Goal: Complete application form: Complete application form

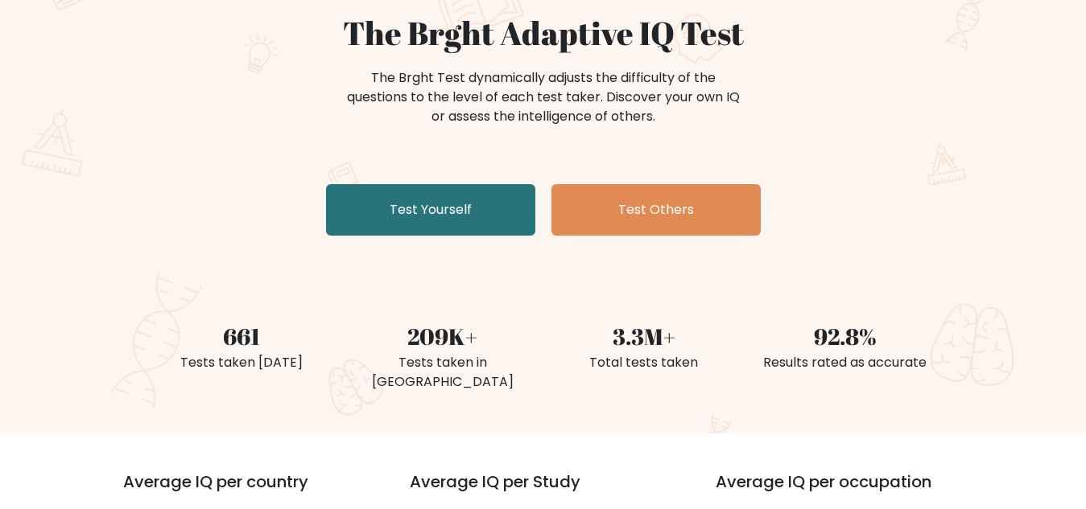
scroll to position [161, 0]
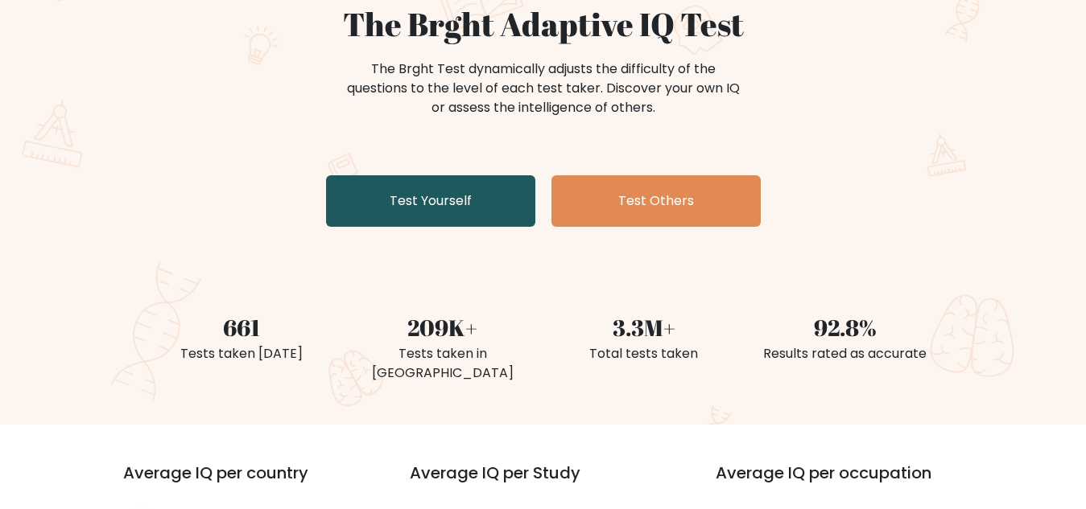
click at [463, 204] on link "Test Yourself" at bounding box center [430, 201] width 209 height 52
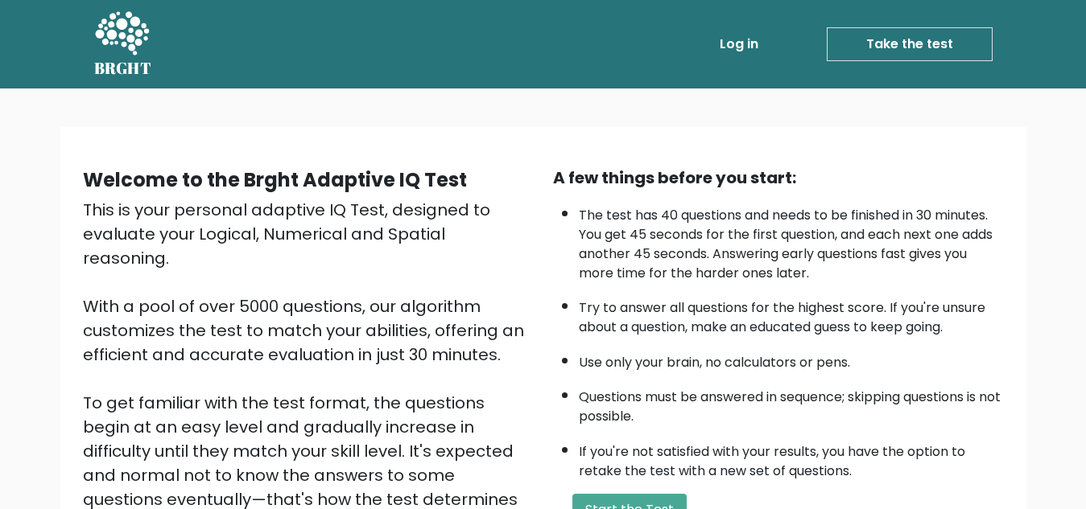
drag, startPoint x: 493, startPoint y: 266, endPoint x: 267, endPoint y: 340, distance: 237.0
click at [267, 340] on div "This is your personal adaptive IQ Test, designed to evaluate your Logical, Nume…" at bounding box center [308, 391] width 451 height 386
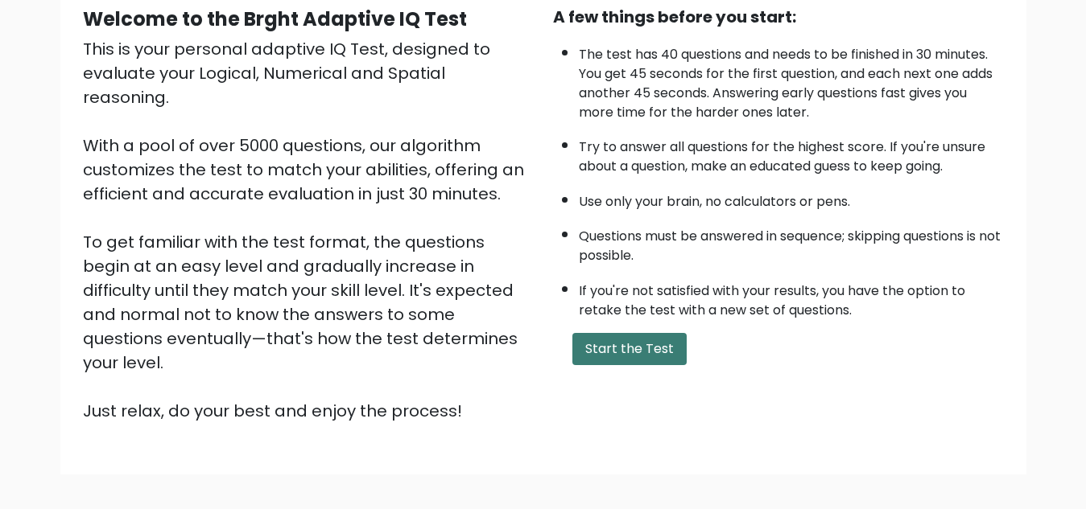
click at [621, 354] on button "Start the Test" at bounding box center [629, 349] width 114 height 32
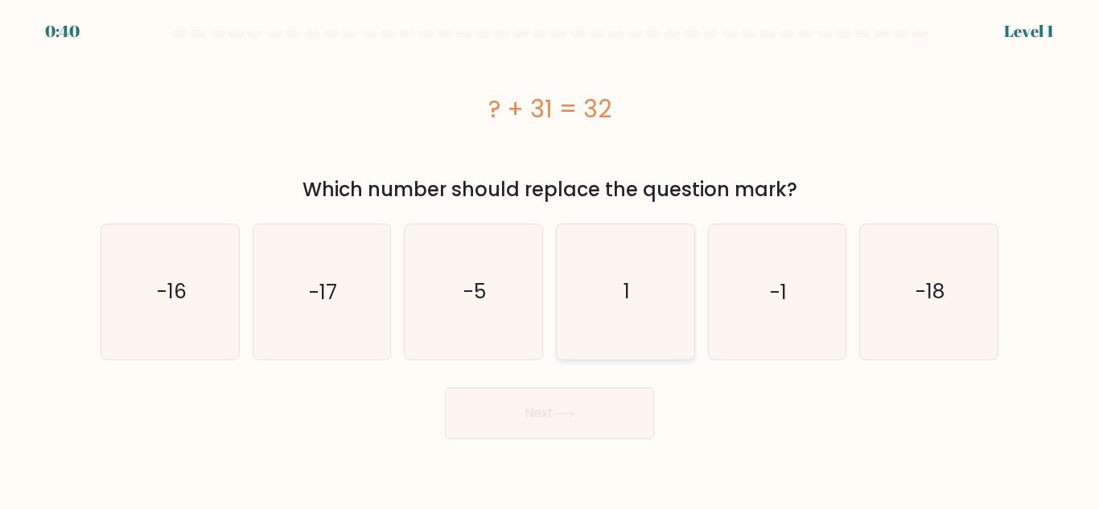
click at [621, 278] on icon "1" at bounding box center [626, 292] width 134 height 134
click at [551, 259] on input "d. 1" at bounding box center [550, 257] width 1 height 4
radio input "true"
click at [517, 400] on button "Next" at bounding box center [549, 414] width 209 height 52
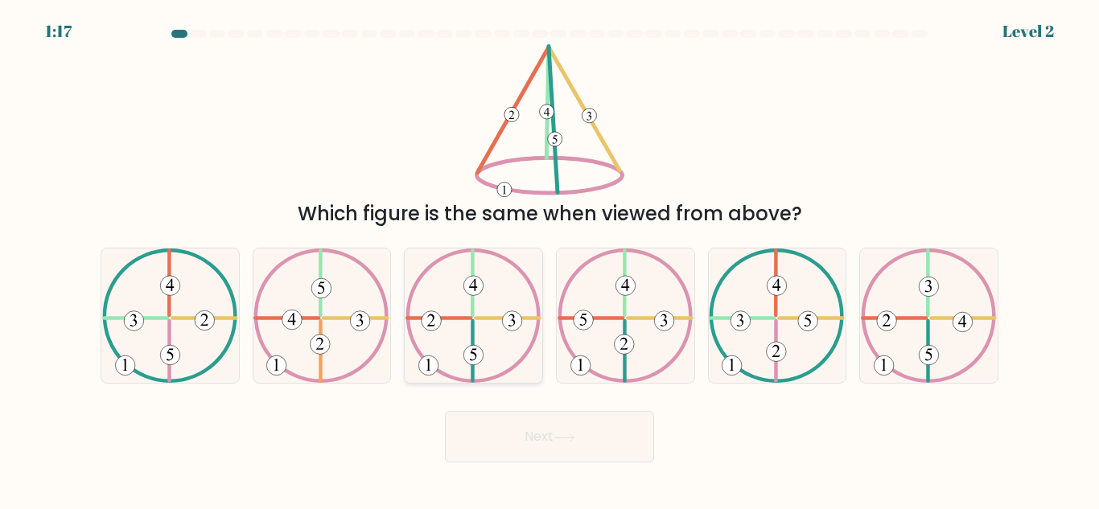
click at [481, 348] on icon at bounding box center [474, 316] width 136 height 134
click at [550, 259] on input "c." at bounding box center [550, 257] width 1 height 4
radio input "true"
click at [519, 429] on button "Next" at bounding box center [549, 437] width 209 height 52
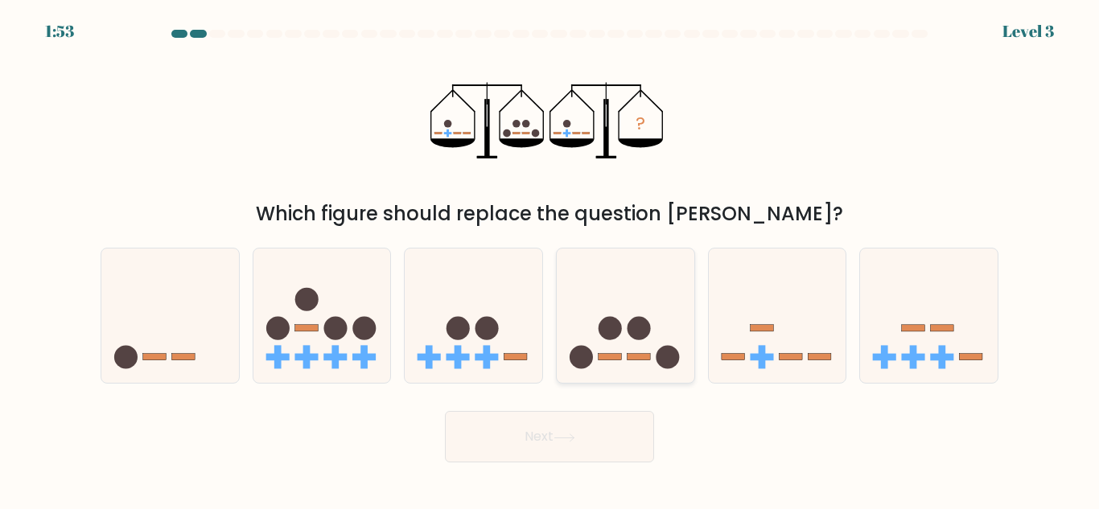
click at [621, 337] on icon at bounding box center [626, 315] width 138 height 113
click at [551, 259] on input "d." at bounding box center [550, 257] width 1 height 4
radio input "true"
click at [518, 426] on button "Next" at bounding box center [549, 437] width 209 height 52
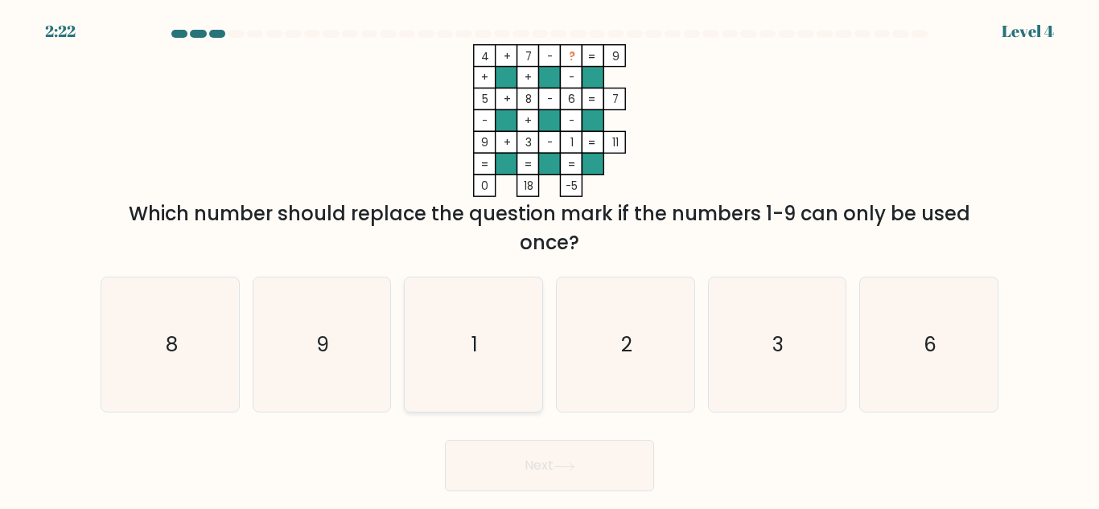
drag, startPoint x: 631, startPoint y: 348, endPoint x: 452, endPoint y: 372, distance: 180.3
click at [629, 350] on text "2" at bounding box center [626, 345] width 11 height 28
click at [551, 259] on input "d. 2" at bounding box center [550, 257] width 1 height 4
radio input "true"
click at [518, 467] on button "Next" at bounding box center [549, 466] width 209 height 52
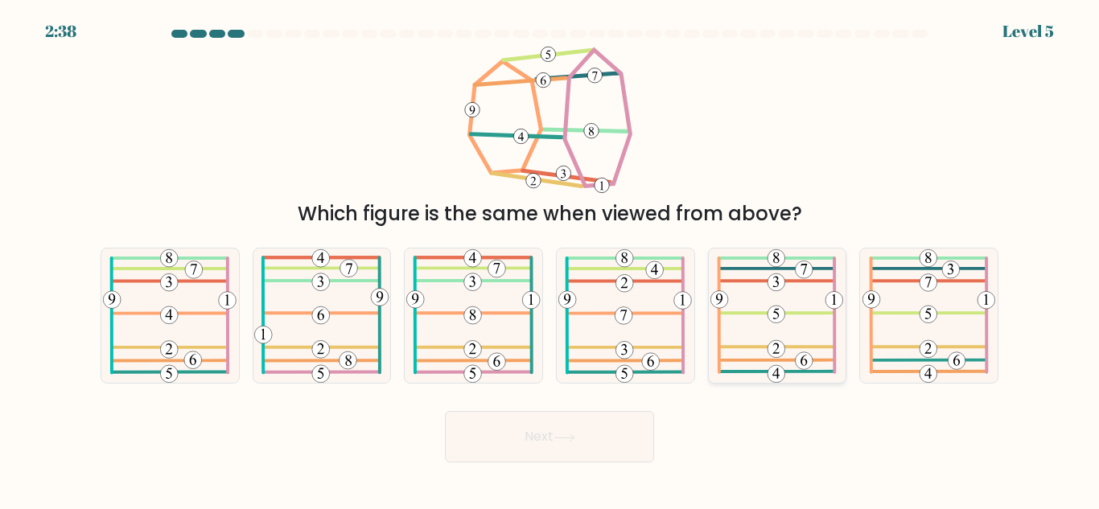
click at [804, 270] on 696 at bounding box center [805, 271] width 18 height 18
click at [551, 259] on input "e." at bounding box center [550, 257] width 1 height 4
radio input "true"
click at [565, 440] on icon at bounding box center [565, 438] width 22 height 9
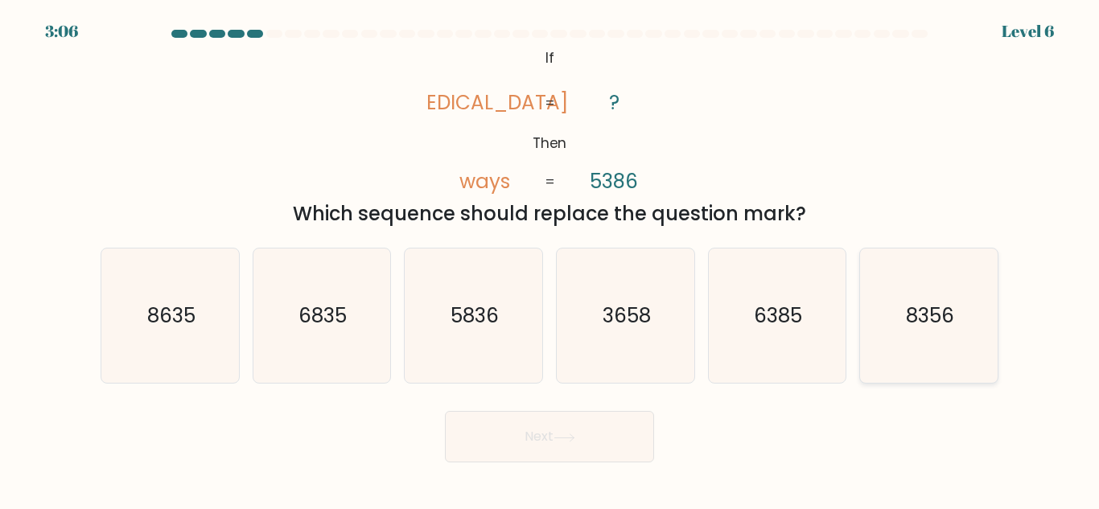
click at [918, 335] on icon "8356" at bounding box center [929, 316] width 134 height 134
click at [551, 259] on input "f. 8356" at bounding box center [550, 257] width 1 height 4
radio input "true"
click at [564, 446] on button "Next" at bounding box center [549, 437] width 209 height 52
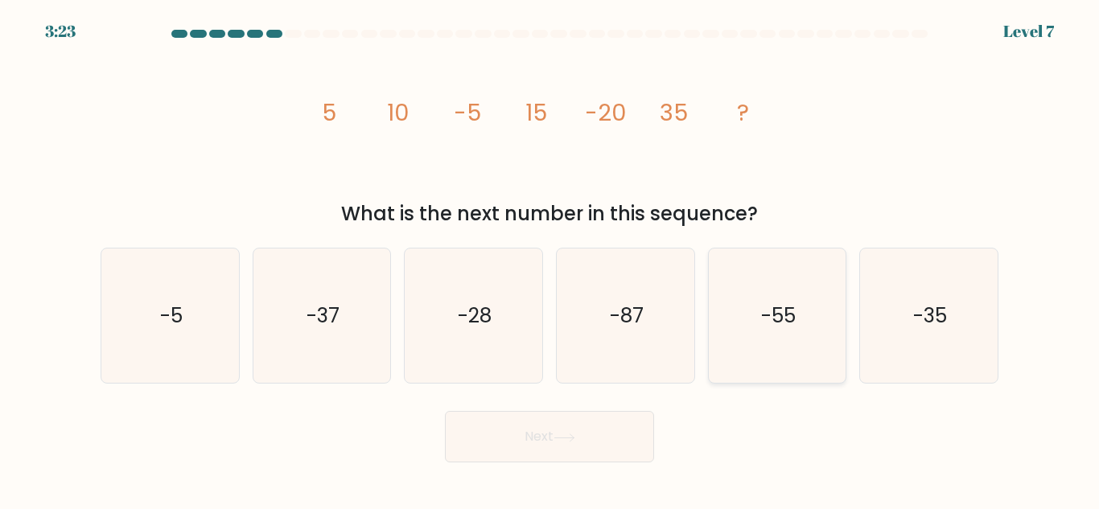
click at [783, 311] on text "-55" at bounding box center [778, 316] width 35 height 28
click at [551, 259] on input "e. -55" at bounding box center [550, 257] width 1 height 4
radio input "true"
click at [551, 430] on button "Next" at bounding box center [549, 437] width 209 height 52
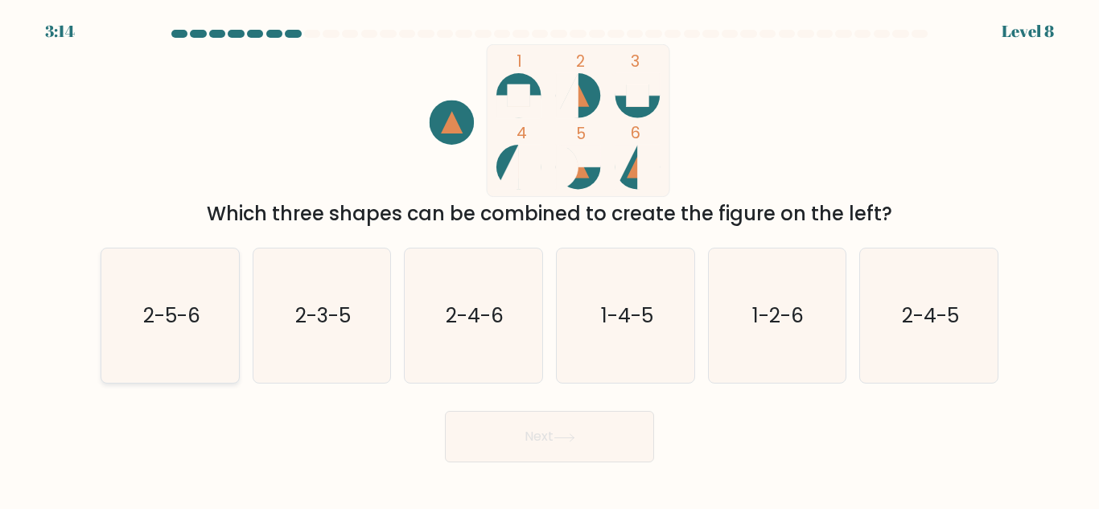
click at [197, 314] on text "2-5-6" at bounding box center [170, 316] width 57 height 28
click at [550, 259] on input "a. 2-5-6" at bounding box center [550, 257] width 1 height 4
radio input "true"
click at [534, 454] on button "Next" at bounding box center [549, 437] width 209 height 52
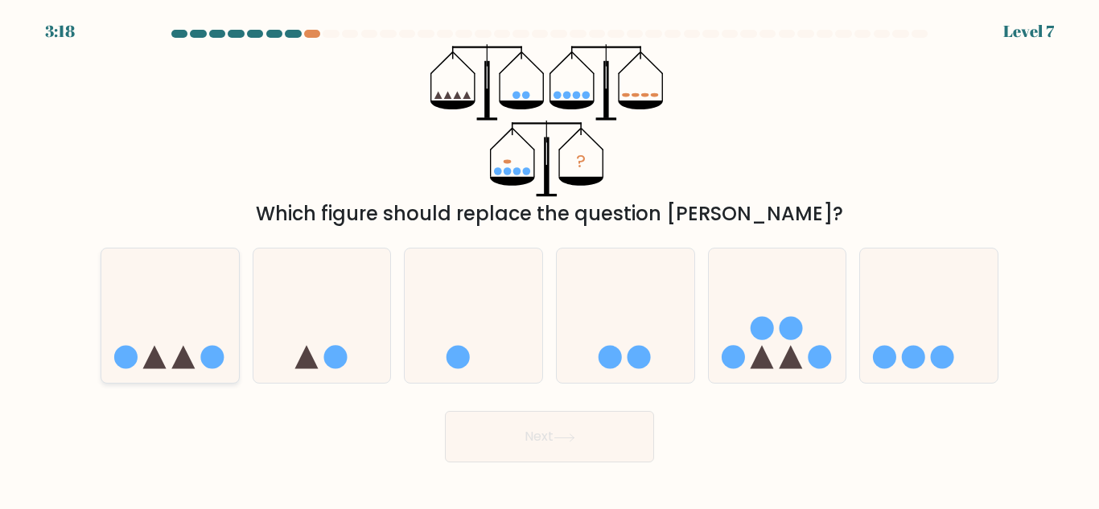
click at [182, 317] on icon at bounding box center [170, 315] width 138 height 113
click at [550, 259] on input "a." at bounding box center [550, 257] width 1 height 4
radio input "true"
click at [522, 432] on button "Next" at bounding box center [549, 437] width 209 height 52
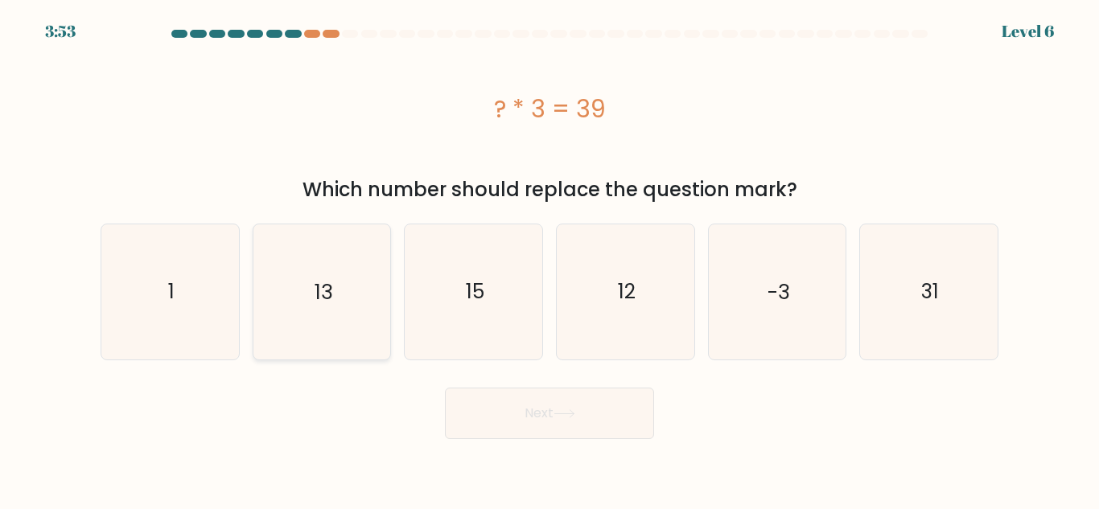
click at [323, 286] on text "13" at bounding box center [324, 292] width 18 height 28
click at [550, 259] on input "b. 13" at bounding box center [550, 257] width 1 height 4
radio input "true"
click at [518, 398] on button "Next" at bounding box center [549, 414] width 209 height 52
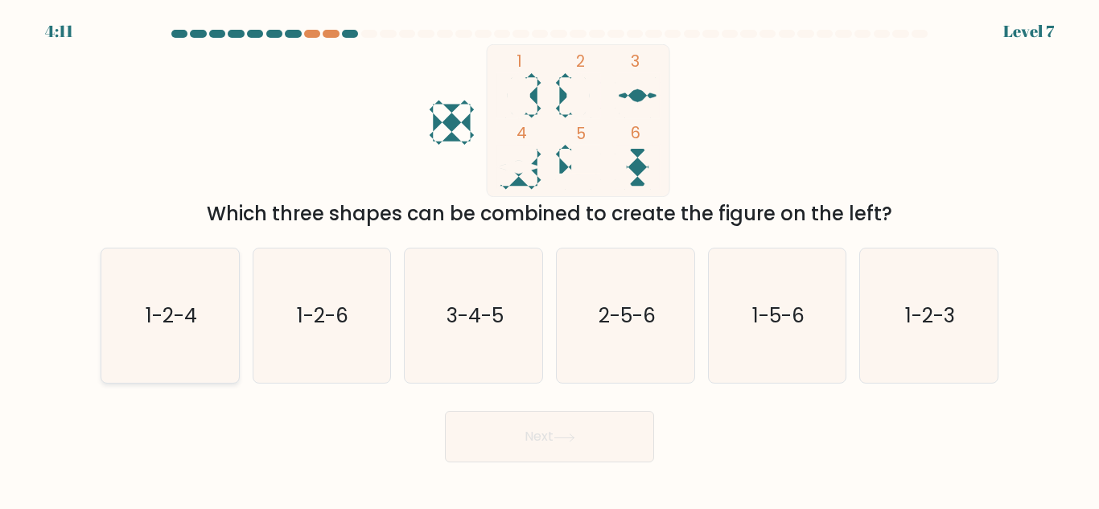
click at [191, 324] on text "1-2-4" at bounding box center [172, 316] width 52 height 28
click at [550, 259] on input "a. 1-2-4" at bounding box center [550, 257] width 1 height 4
radio input "true"
click at [510, 438] on button "Next" at bounding box center [549, 437] width 209 height 52
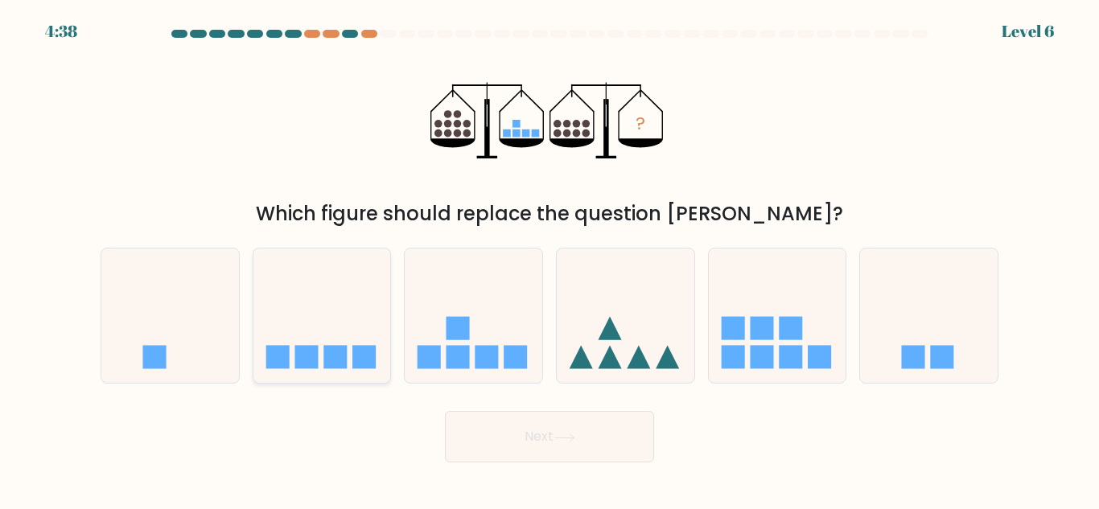
click at [361, 316] on icon at bounding box center [323, 315] width 138 height 113
click at [550, 259] on input "b." at bounding box center [550, 257] width 1 height 4
radio input "true"
click at [529, 427] on button "Next" at bounding box center [549, 437] width 209 height 52
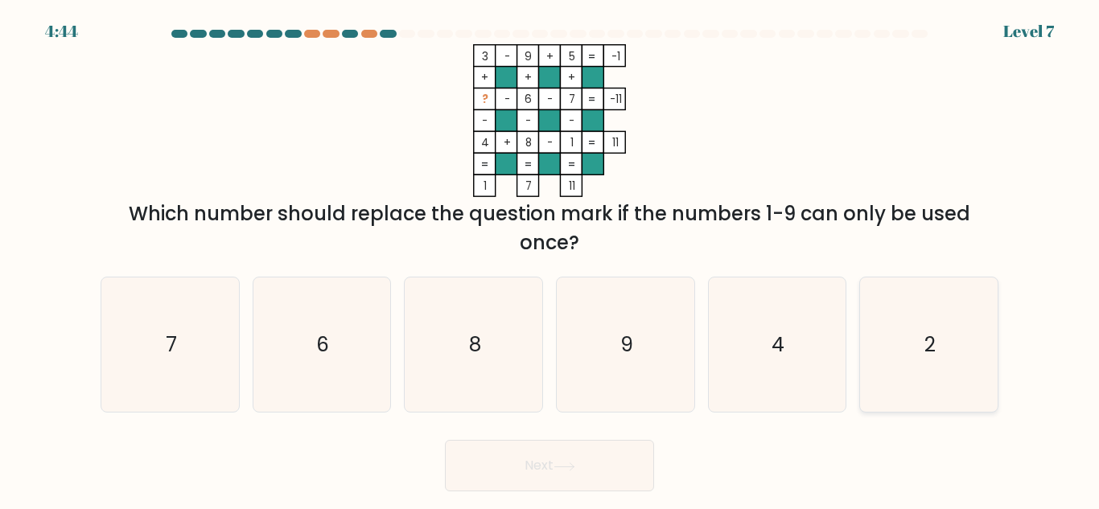
click at [959, 344] on icon "2" at bounding box center [929, 345] width 134 height 134
click at [551, 259] on input "f. 2" at bounding box center [550, 257] width 1 height 4
radio input "true"
click at [589, 456] on button "Next" at bounding box center [549, 466] width 209 height 52
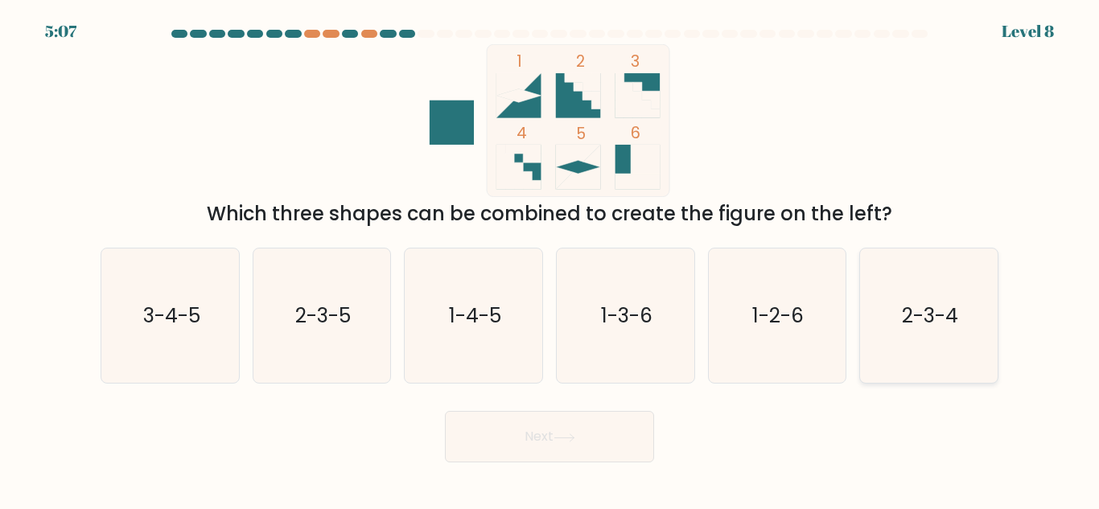
click at [921, 329] on text "2-3-4" at bounding box center [930, 316] width 56 height 28
click at [551, 259] on input "f. 2-3-4" at bounding box center [550, 257] width 1 height 4
radio input "true"
click at [586, 449] on button "Next" at bounding box center [549, 437] width 209 height 52
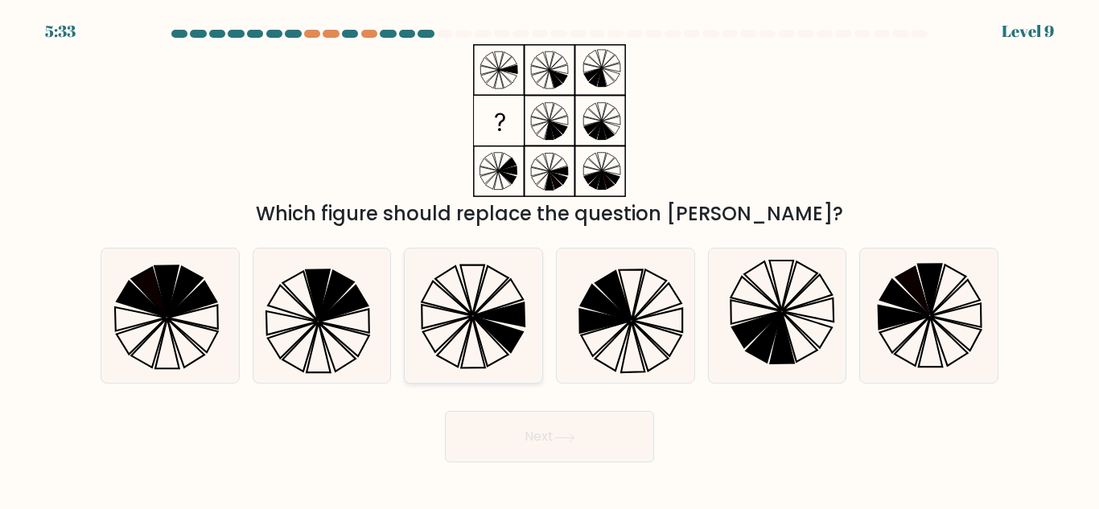
click at [478, 316] on icon at bounding box center [499, 314] width 51 height 23
click at [550, 259] on input "c." at bounding box center [550, 257] width 1 height 4
radio input "true"
click at [595, 431] on button "Next" at bounding box center [549, 437] width 209 height 52
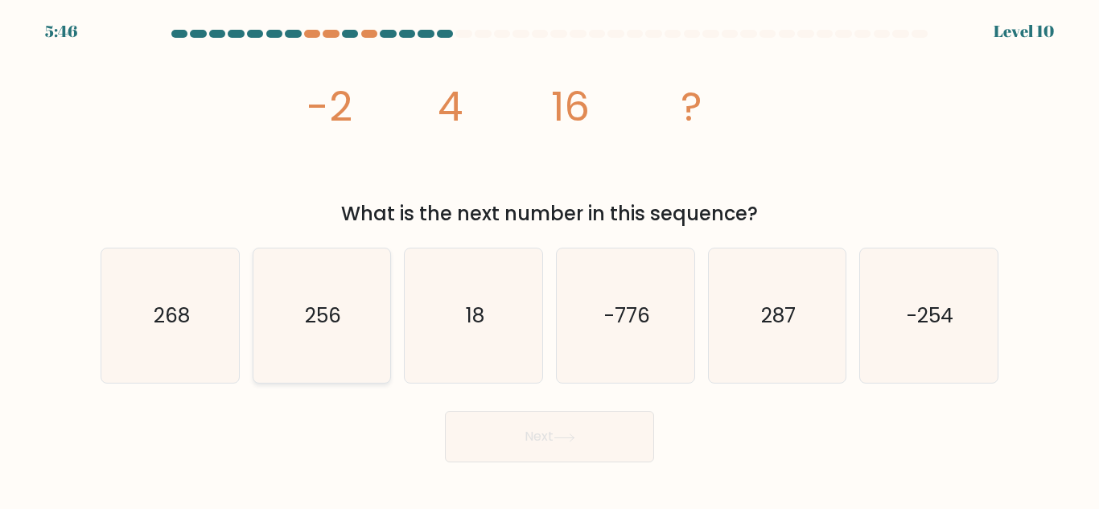
click at [372, 345] on icon "256" at bounding box center [321, 316] width 134 height 134
click at [550, 259] on input "b. 256" at bounding box center [550, 257] width 1 height 4
radio input "true"
click at [541, 452] on button "Next" at bounding box center [549, 437] width 209 height 52
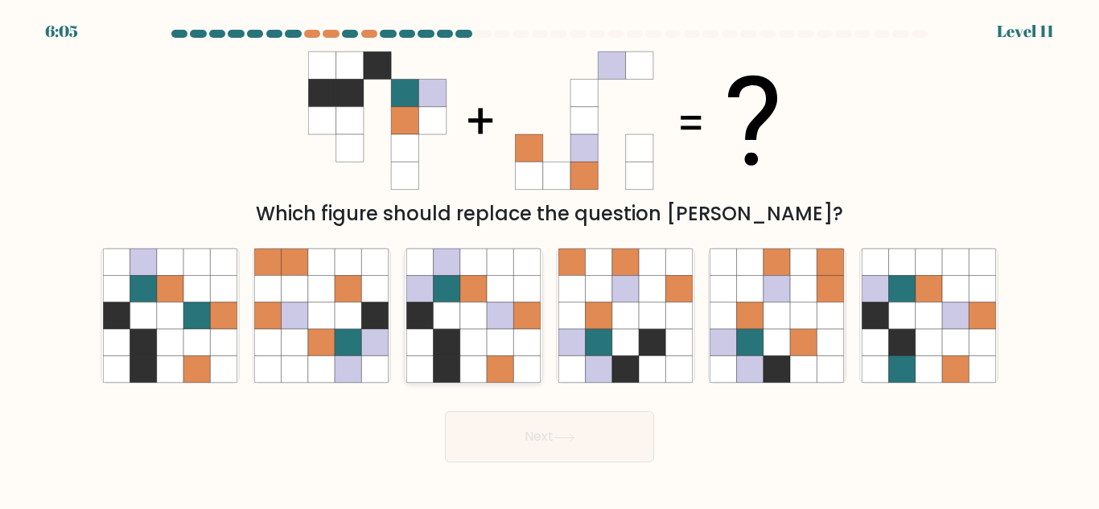
click at [455, 292] on icon at bounding box center [447, 289] width 27 height 27
click at [550, 259] on input "c." at bounding box center [550, 257] width 1 height 4
radio input "true"
click at [518, 431] on button "Next" at bounding box center [549, 437] width 209 height 52
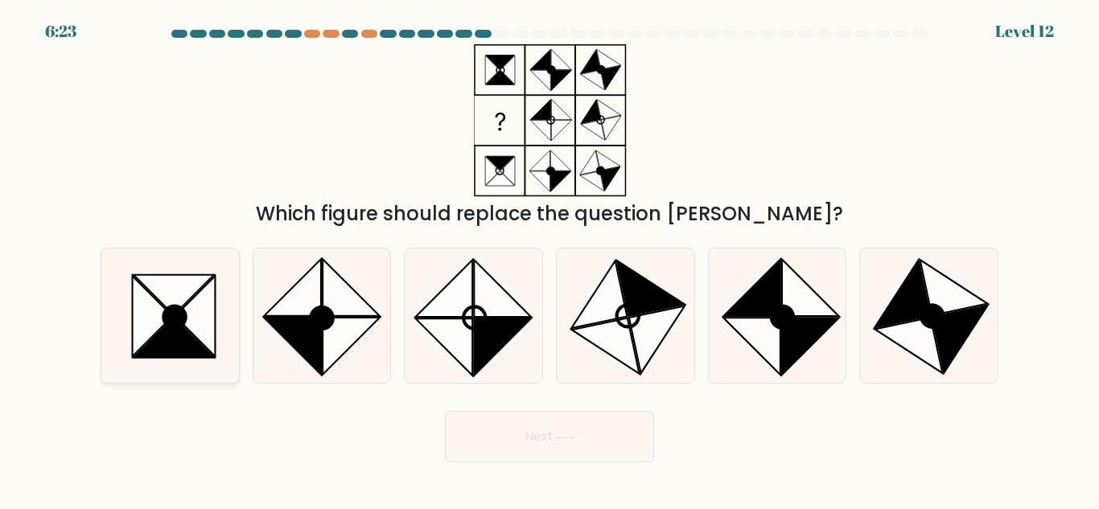
click at [159, 326] on icon at bounding box center [152, 316] width 40 height 80
click at [550, 259] on input "a." at bounding box center [550, 257] width 1 height 4
radio input "true"
click at [551, 431] on button "Next" at bounding box center [549, 437] width 209 height 52
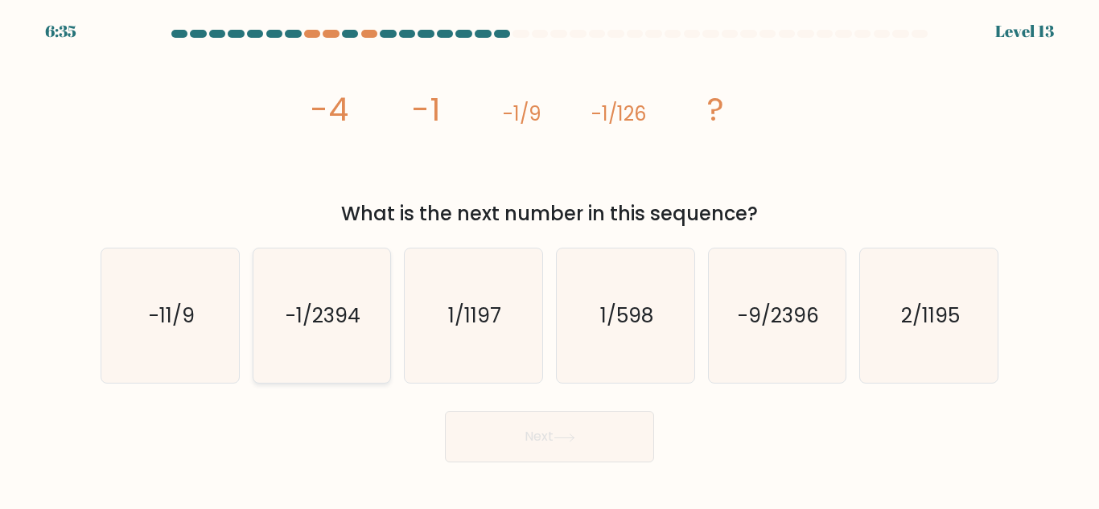
click at [330, 346] on icon "-1/2394" at bounding box center [321, 316] width 134 height 134
click at [550, 259] on input "b. -1/2394" at bounding box center [550, 257] width 1 height 4
radio input "true"
drag, startPoint x: 330, startPoint y: 346, endPoint x: 365, endPoint y: 345, distance: 34.6
click at [330, 346] on icon "-1/2394" at bounding box center [321, 316] width 133 height 133
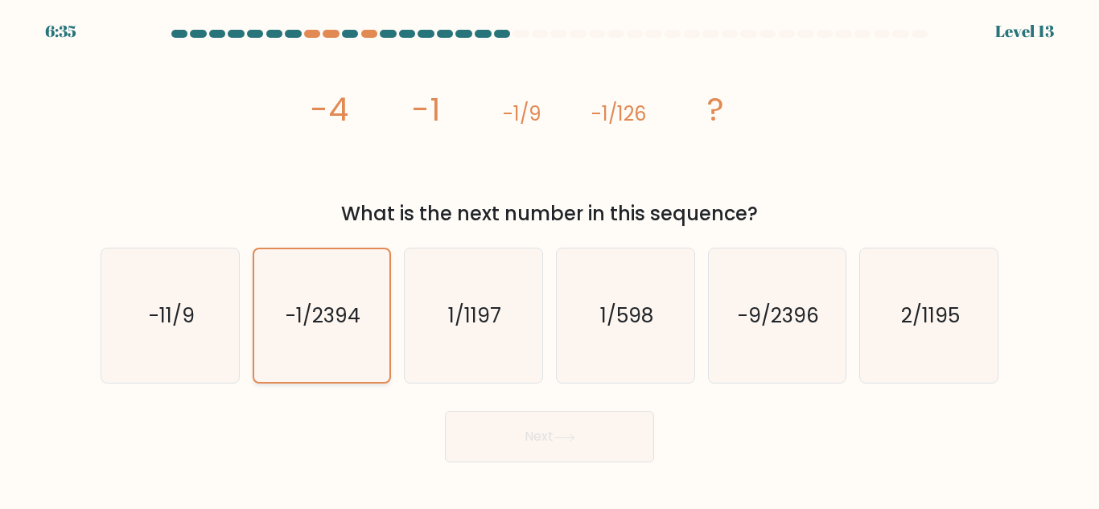
click at [550, 259] on input "b. -1/2394" at bounding box center [550, 257] width 1 height 4
click at [613, 438] on button "Next" at bounding box center [549, 437] width 209 height 52
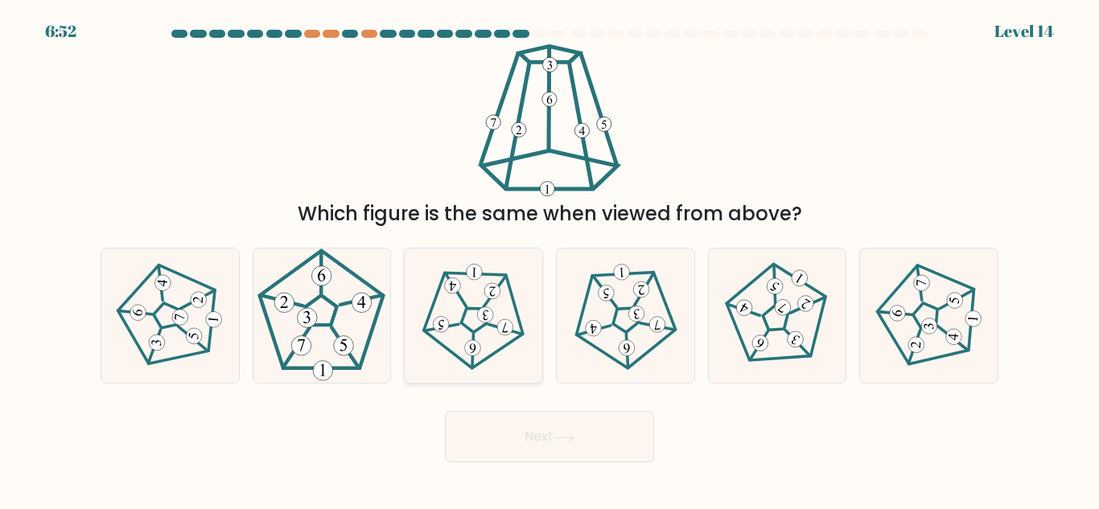
click at [504, 334] on 543 at bounding box center [505, 328] width 16 height 16
click at [550, 259] on input "c." at bounding box center [550, 257] width 1 height 4
radio input "true"
click at [509, 426] on button "Next" at bounding box center [549, 437] width 209 height 52
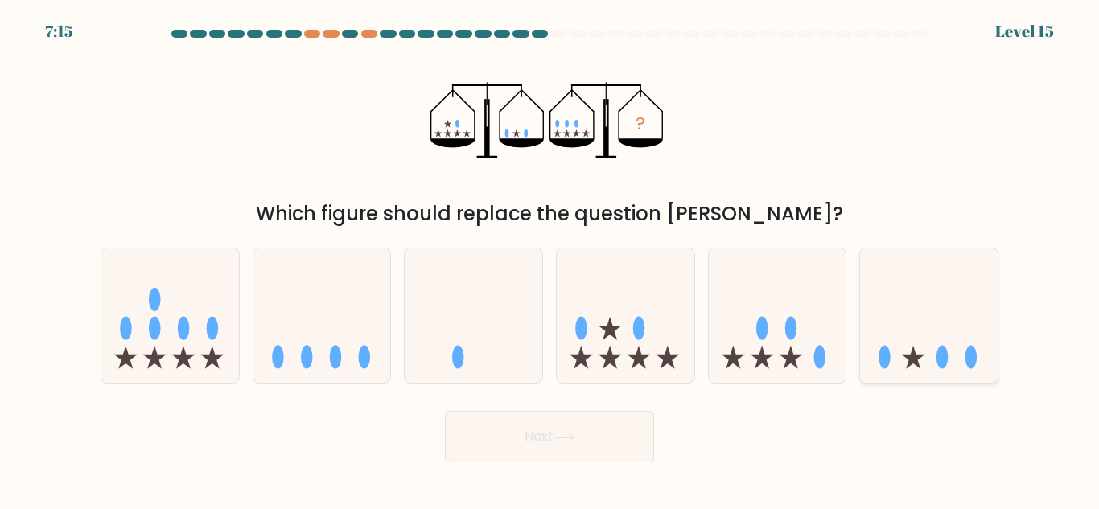
click at [932, 354] on icon at bounding box center [929, 315] width 138 height 113
click at [551, 259] on input "f." at bounding box center [550, 257] width 1 height 4
radio input "true"
click at [607, 437] on button "Next" at bounding box center [549, 437] width 209 height 52
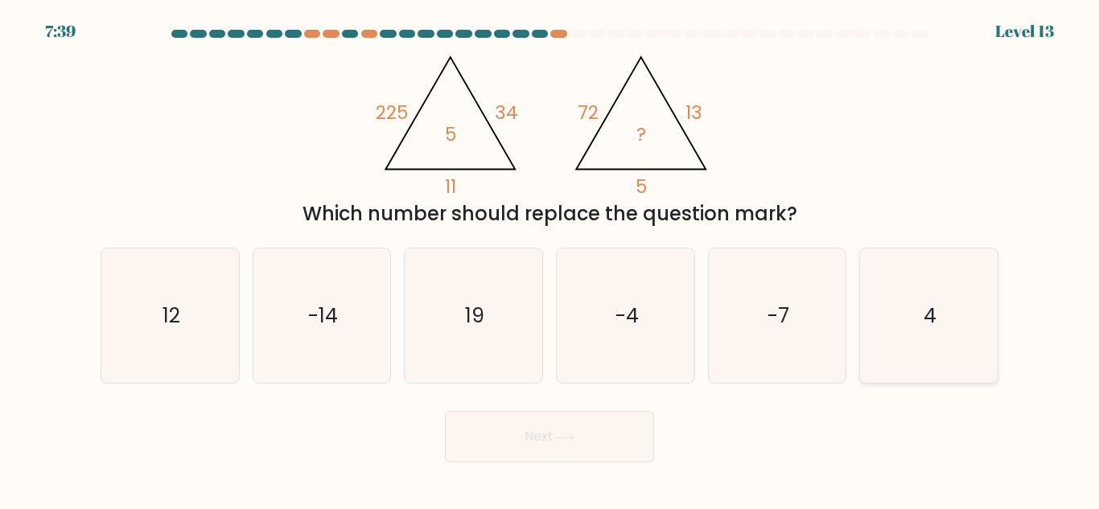
click at [926, 307] on text "4" at bounding box center [930, 316] width 13 height 28
click at [551, 259] on input "f. 4" at bounding box center [550, 257] width 1 height 4
radio input "true"
click at [601, 435] on button "Next" at bounding box center [549, 437] width 209 height 52
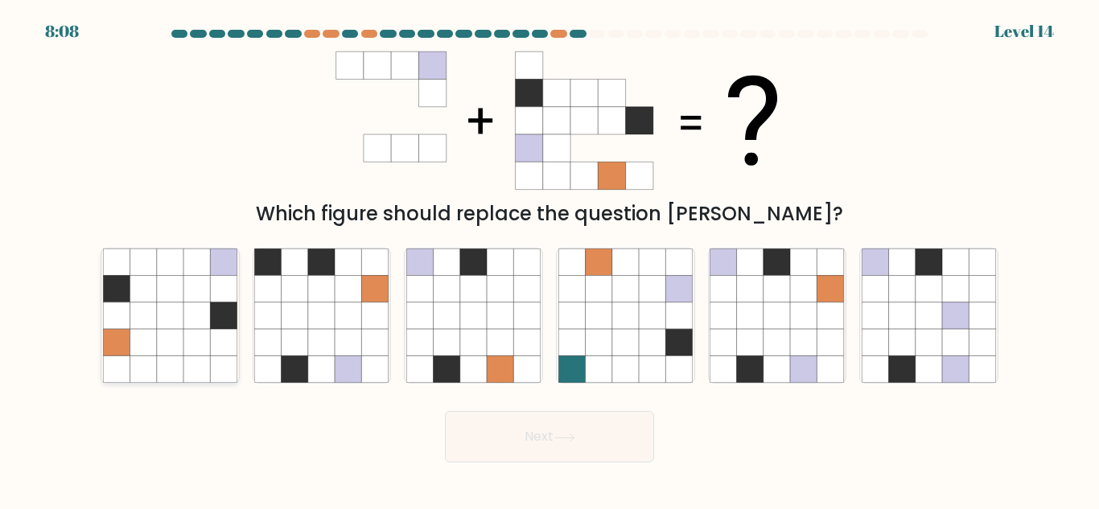
click at [148, 332] on icon at bounding box center [143, 342] width 27 height 27
click at [550, 259] on input "a." at bounding box center [550, 257] width 1 height 4
radio input "true"
click at [576, 447] on button "Next" at bounding box center [549, 437] width 209 height 52
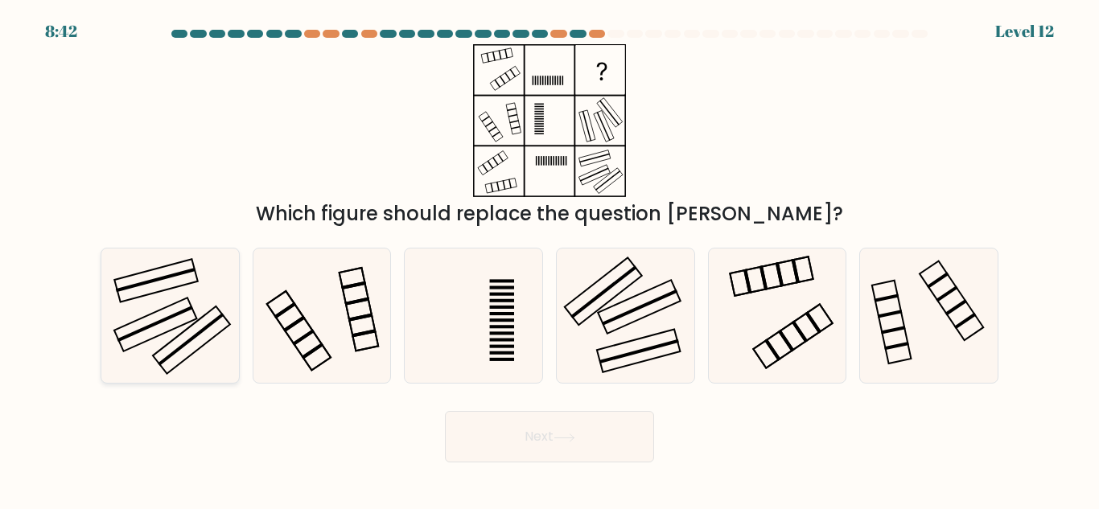
click at [208, 310] on icon at bounding box center [170, 316] width 134 height 134
click at [550, 259] on input "a." at bounding box center [550, 257] width 1 height 4
radio input "true"
click at [627, 439] on button "Next" at bounding box center [549, 437] width 209 height 52
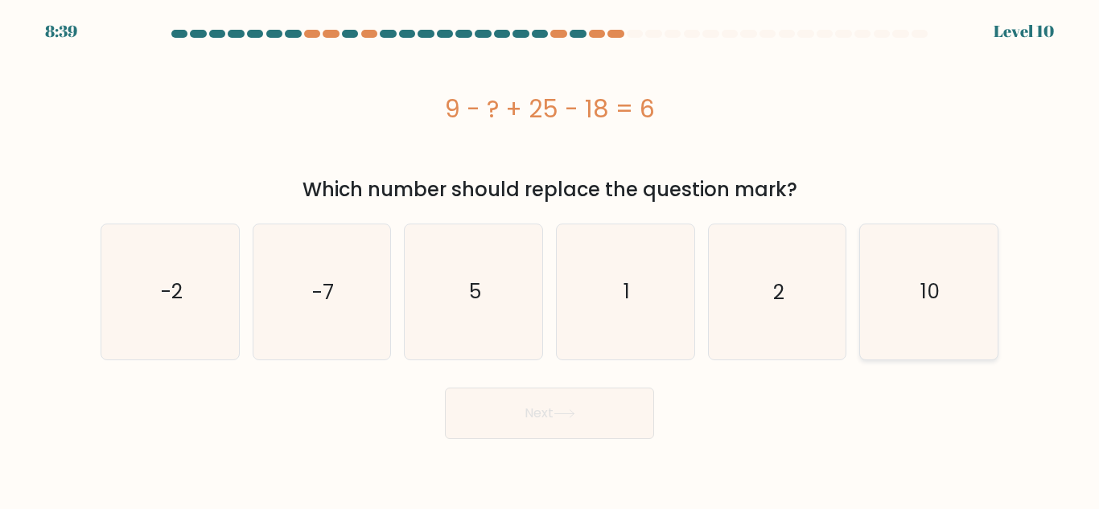
click at [922, 274] on icon "10" at bounding box center [929, 292] width 134 height 134
click at [551, 259] on input "f. 10" at bounding box center [550, 257] width 1 height 4
radio input "true"
click at [604, 412] on button "Next" at bounding box center [549, 414] width 209 height 52
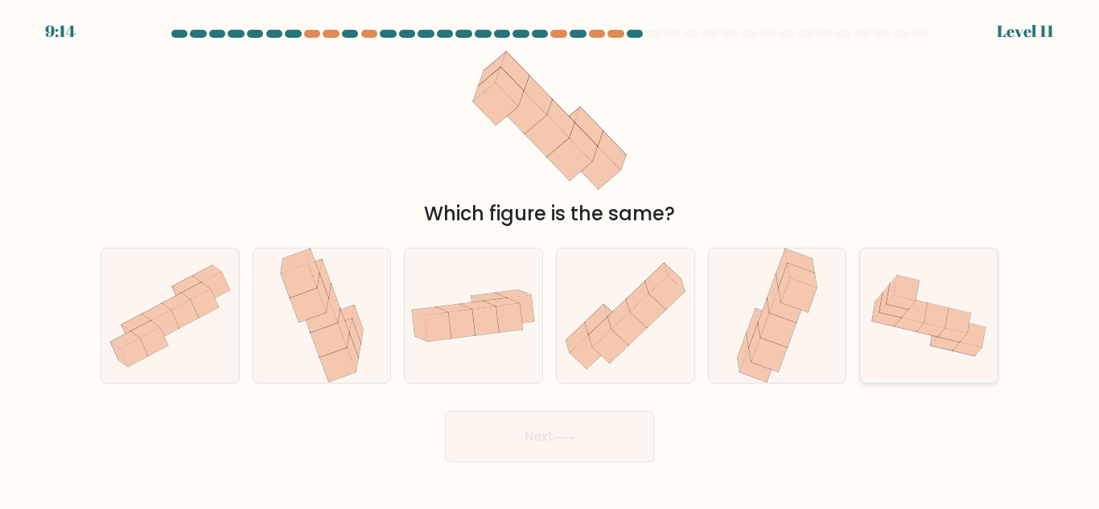
click at [964, 345] on icon at bounding box center [967, 350] width 29 height 14
click at [551, 259] on input "f." at bounding box center [550, 257] width 1 height 4
radio input "true"
click at [551, 458] on button "Next" at bounding box center [549, 437] width 209 height 52
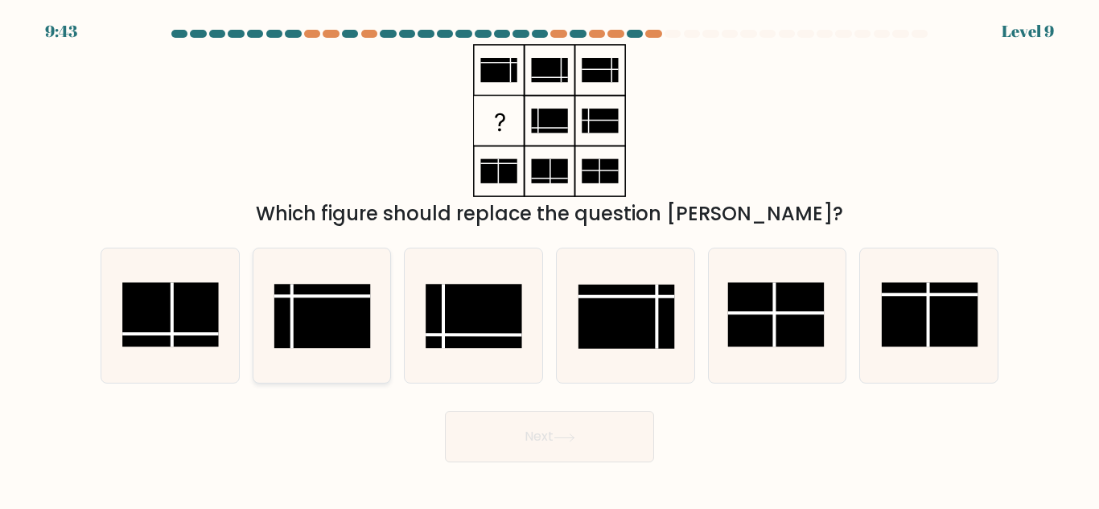
click at [320, 325] on rect at bounding box center [322, 316] width 97 height 64
click at [550, 259] on input "b." at bounding box center [550, 257] width 1 height 4
radio input "true"
click at [551, 432] on button "Next" at bounding box center [549, 437] width 209 height 52
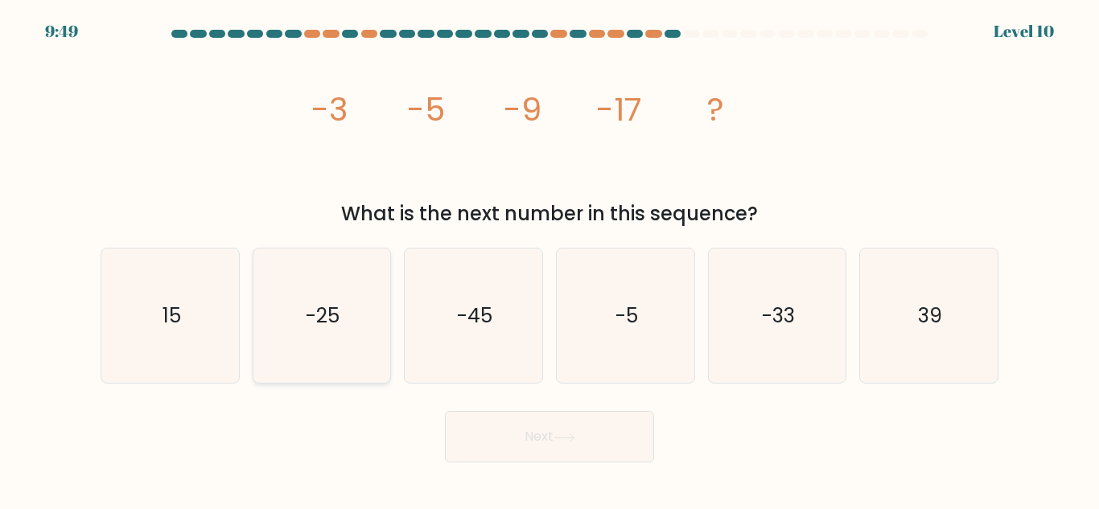
drag, startPoint x: 318, startPoint y: 320, endPoint x: 346, endPoint y: 333, distance: 31.0
click at [319, 321] on text "-25" at bounding box center [324, 316] width 34 height 28
click at [550, 259] on input "b. -25" at bounding box center [550, 257] width 1 height 4
radio input "true"
click at [602, 442] on button "Next" at bounding box center [549, 437] width 209 height 52
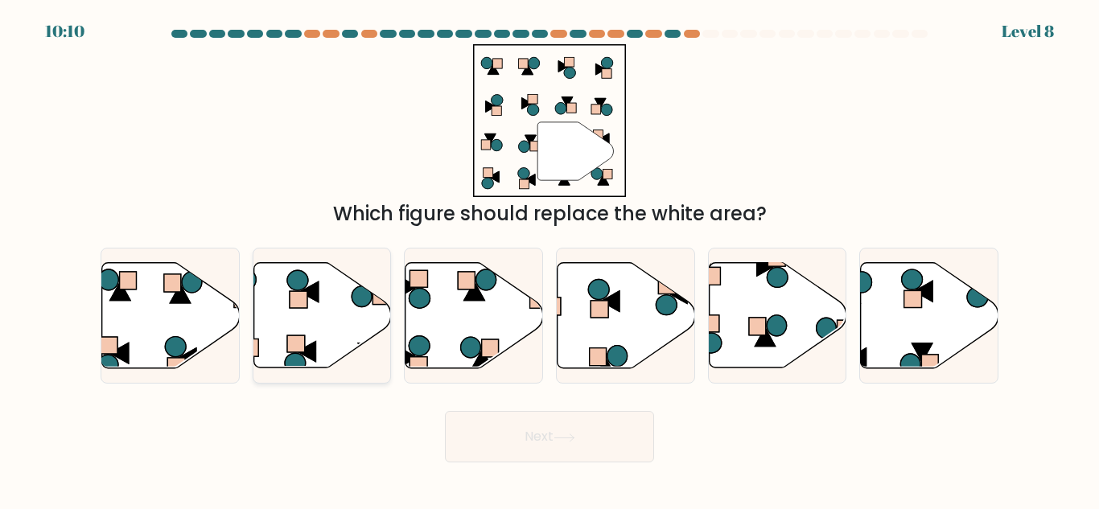
click at [344, 311] on icon at bounding box center [323, 315] width 138 height 105
click at [550, 259] on input "b." at bounding box center [550, 257] width 1 height 4
radio input "true"
click at [629, 336] on icon at bounding box center [627, 315] width 138 height 105
click at [551, 259] on input "d." at bounding box center [550, 257] width 1 height 4
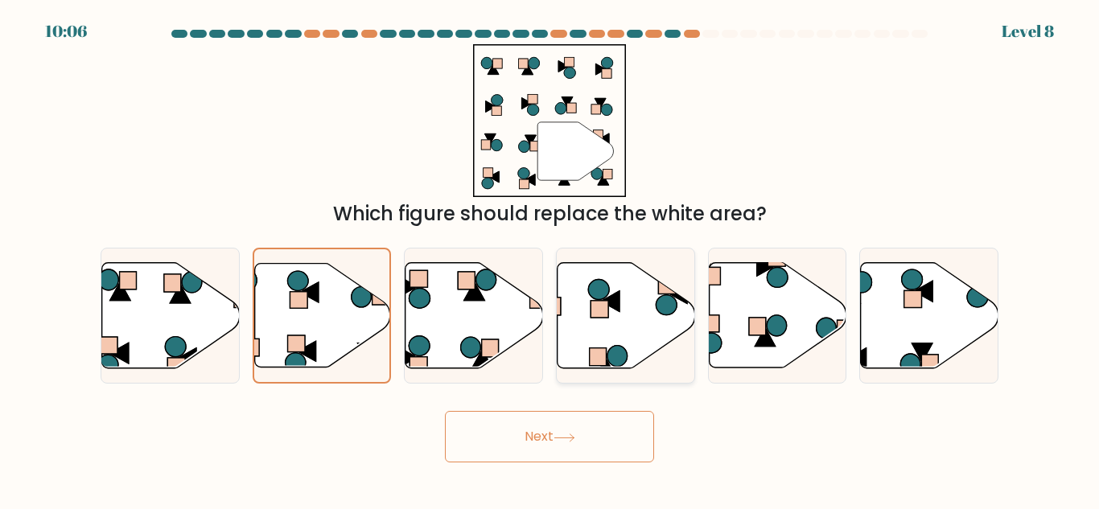
radio input "true"
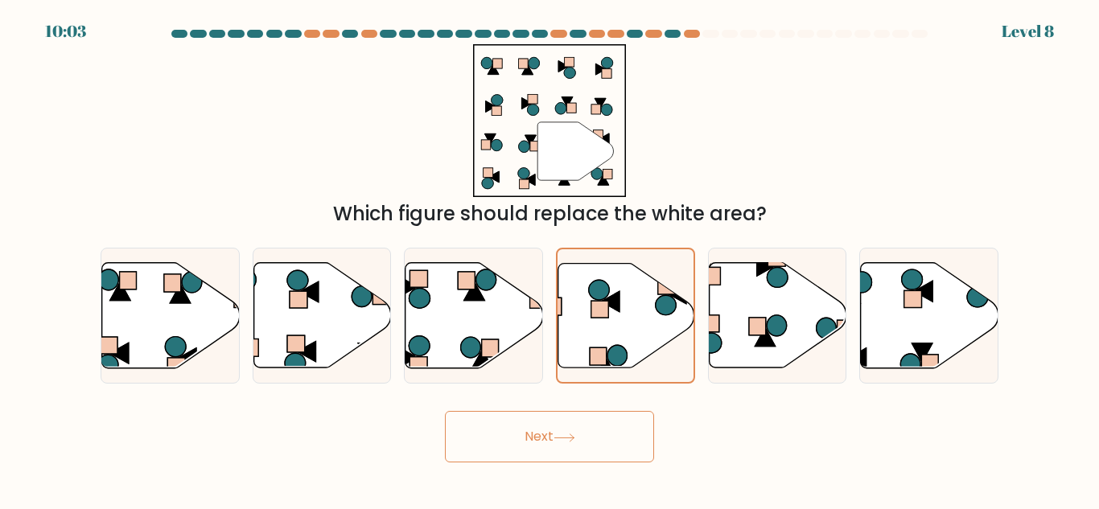
click at [585, 428] on button "Next" at bounding box center [549, 437] width 209 height 52
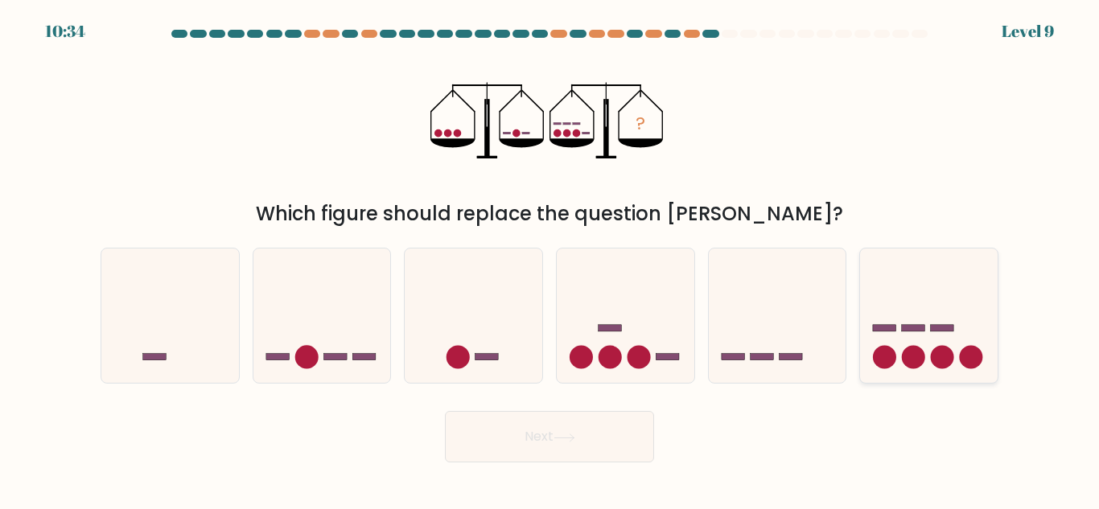
drag, startPoint x: 934, startPoint y: 365, endPoint x: 919, endPoint y: 370, distance: 15.5
click at [934, 366] on icon at bounding box center [929, 315] width 138 height 113
click at [551, 259] on input "f." at bounding box center [550, 257] width 1 height 4
radio input "true"
click at [567, 443] on button "Next" at bounding box center [549, 437] width 209 height 52
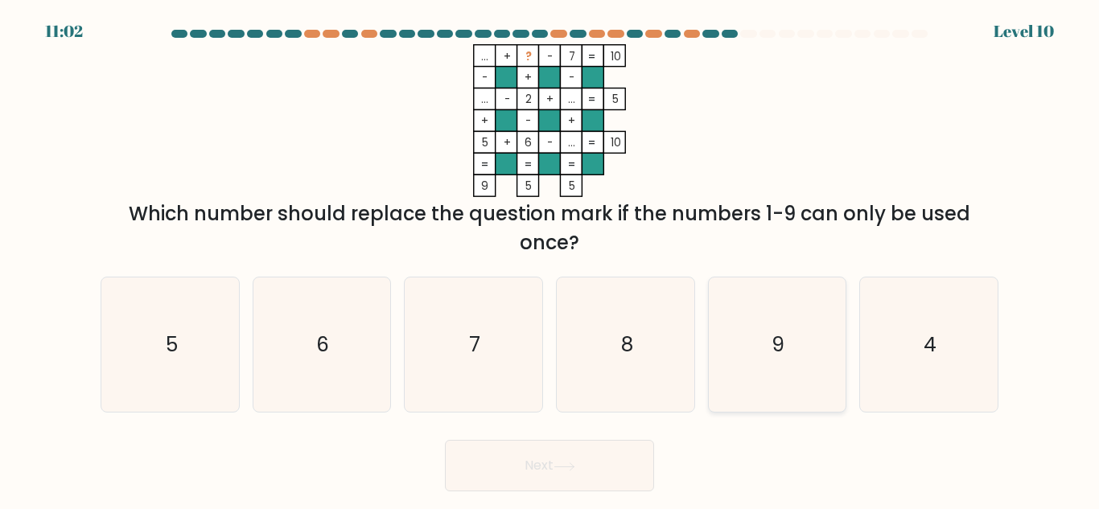
click at [784, 346] on text "9" at bounding box center [779, 345] width 13 height 28
click at [551, 259] on input "e. 9" at bounding box center [550, 257] width 1 height 4
radio input "true"
click at [542, 457] on button "Next" at bounding box center [549, 466] width 209 height 52
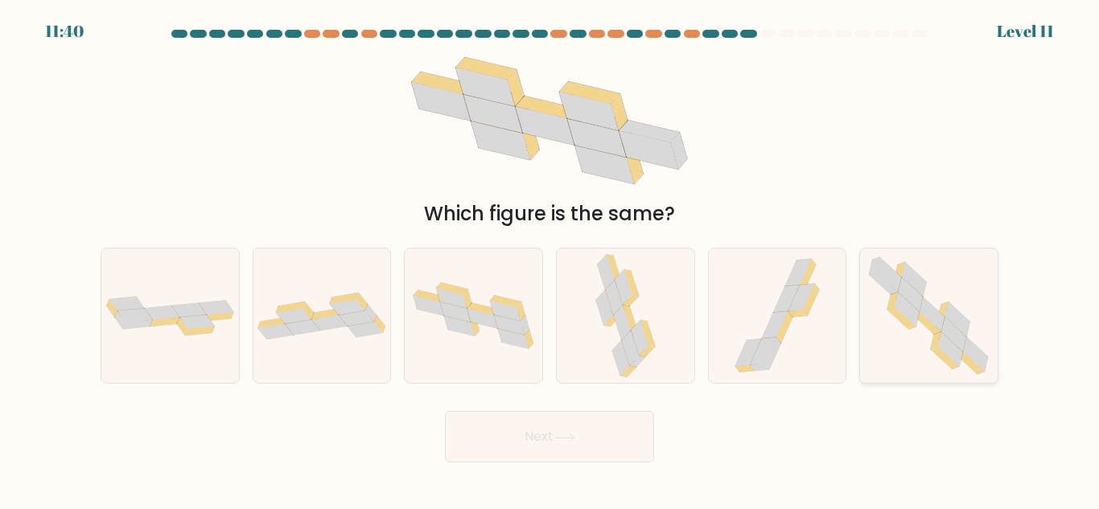
click at [949, 329] on icon at bounding box center [955, 335] width 25 height 35
click at [551, 259] on input "f." at bounding box center [550, 257] width 1 height 4
radio input "true"
click at [514, 433] on button "Next" at bounding box center [549, 437] width 209 height 52
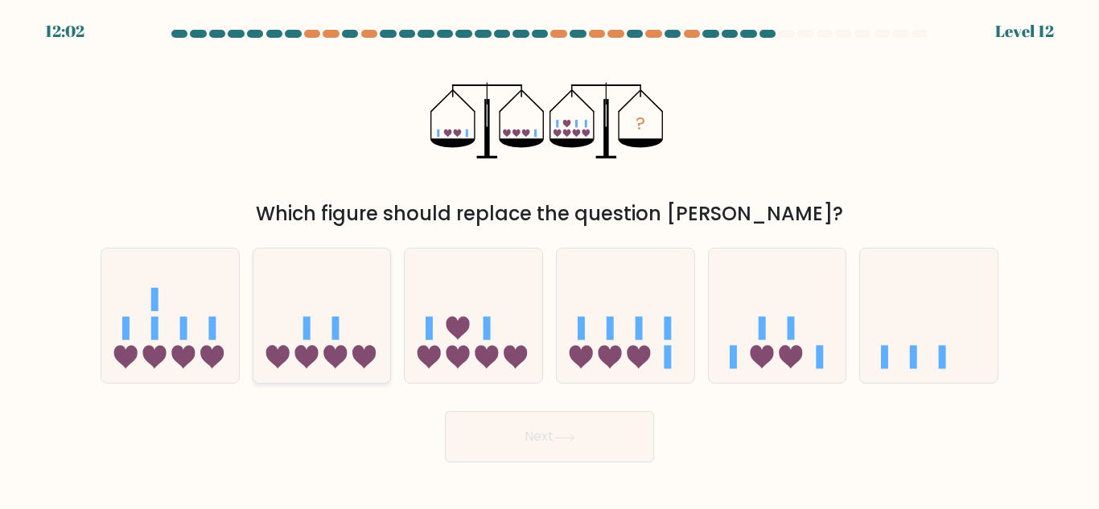
click at [304, 331] on rect at bounding box center [306, 328] width 7 height 23
click at [550, 259] on input "b." at bounding box center [550, 257] width 1 height 4
radio input "true"
click at [553, 443] on button "Next" at bounding box center [549, 437] width 209 height 52
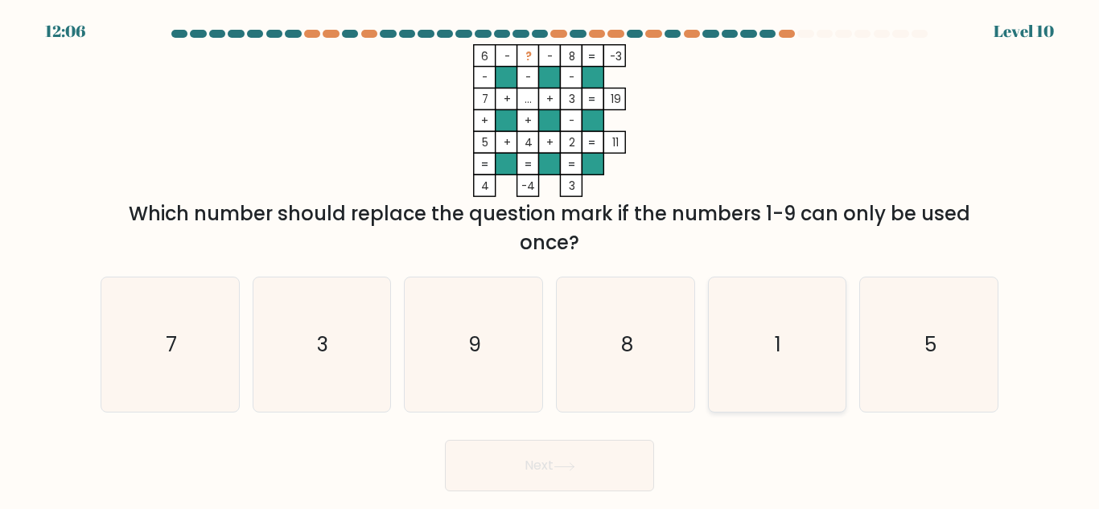
click at [782, 308] on icon "1" at bounding box center [777, 345] width 134 height 134
click at [551, 259] on input "e. 1" at bounding box center [550, 257] width 1 height 4
radio input "true"
click at [588, 463] on button "Next" at bounding box center [549, 466] width 209 height 52
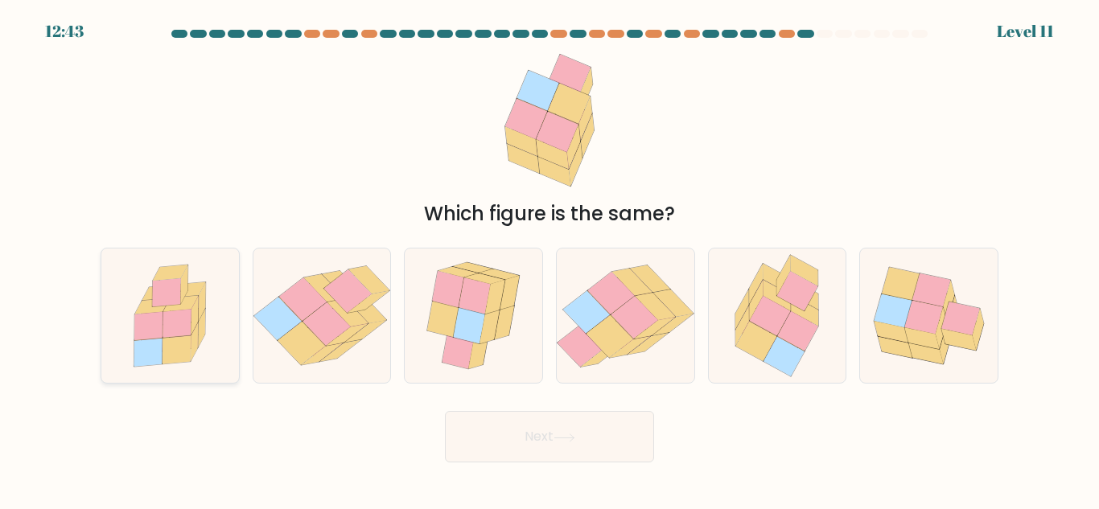
click at [163, 316] on icon at bounding box center [177, 324] width 28 height 28
click at [550, 259] on input "a." at bounding box center [550, 257] width 1 height 4
radio input "true"
click at [630, 321] on icon at bounding box center [634, 317] width 47 height 43
click at [551, 259] on input "d." at bounding box center [550, 257] width 1 height 4
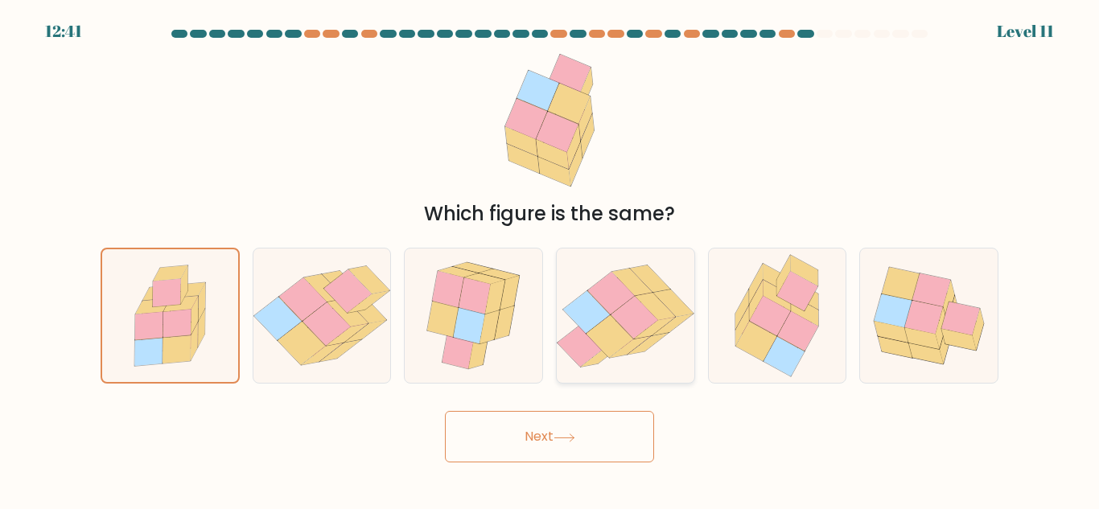
radio input "true"
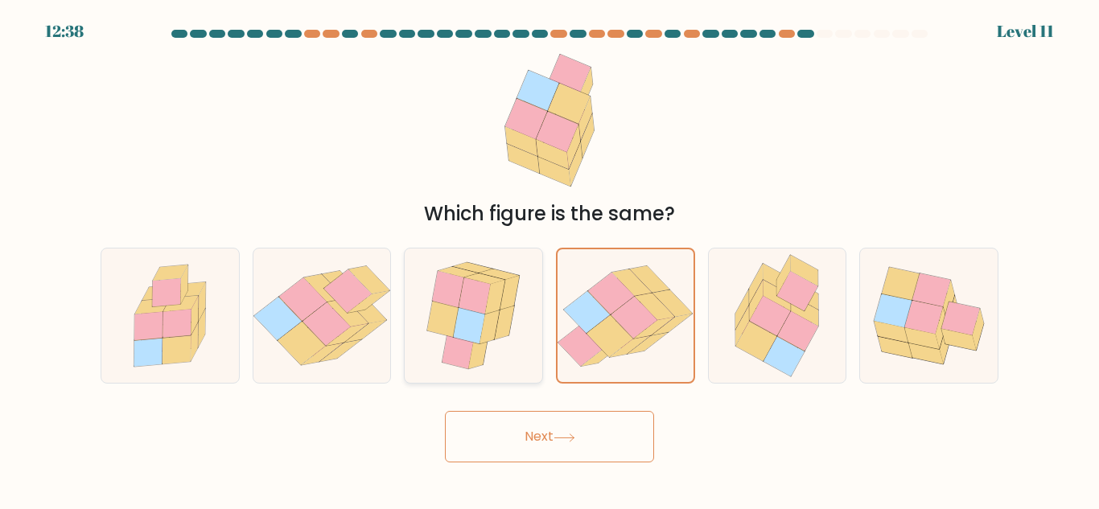
click at [460, 340] on icon at bounding box center [458, 351] width 31 height 36
click at [550, 259] on input "c." at bounding box center [550, 257] width 1 height 4
radio input "true"
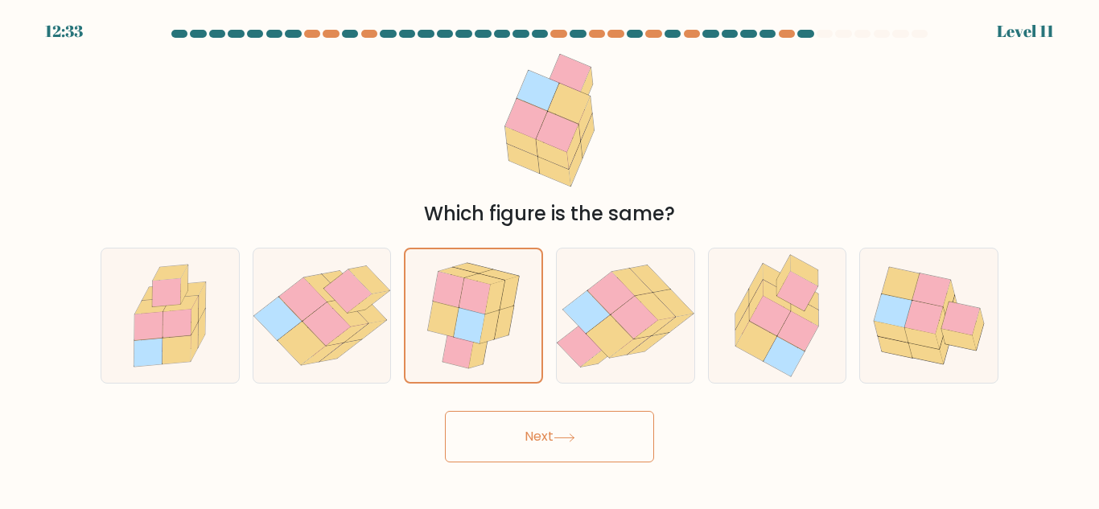
click at [617, 450] on button "Next" at bounding box center [549, 437] width 209 height 52
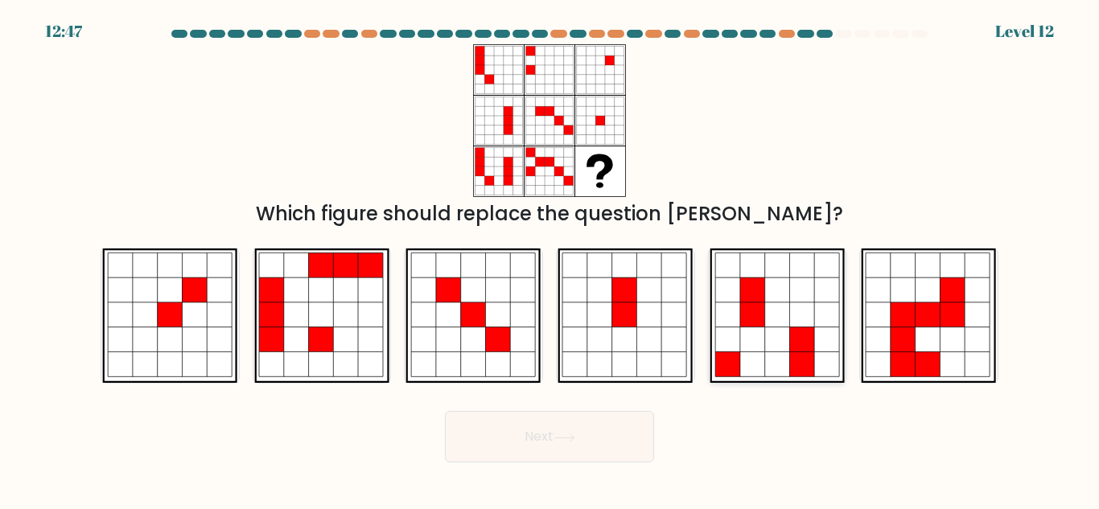
click at [751, 283] on icon at bounding box center [752, 290] width 25 height 25
click at [551, 259] on input "e." at bounding box center [550, 257] width 1 height 4
radio input "true"
click at [580, 443] on button "Next" at bounding box center [549, 437] width 209 height 52
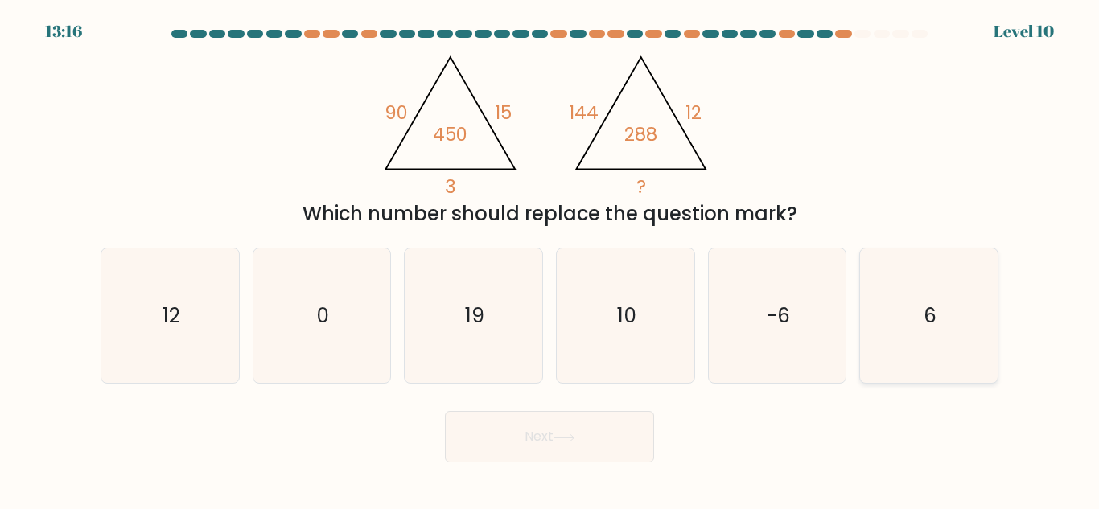
click at [934, 317] on text "6" at bounding box center [930, 316] width 13 height 28
click at [551, 259] on input "f. 6" at bounding box center [550, 257] width 1 height 4
radio input "true"
click at [510, 439] on button "Next" at bounding box center [549, 437] width 209 height 52
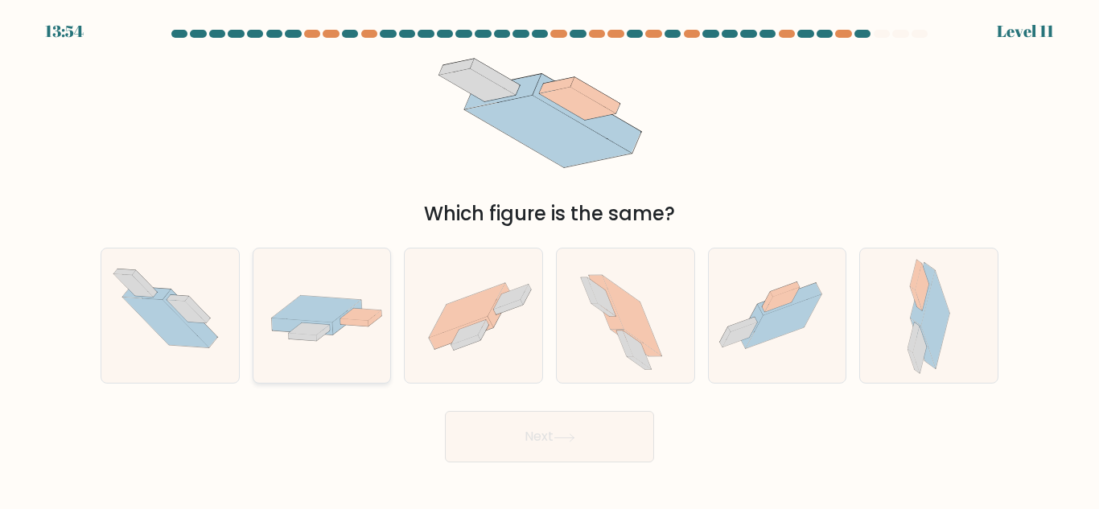
click at [335, 332] on icon at bounding box center [347, 317] width 29 height 35
click at [550, 259] on input "b." at bounding box center [550, 257] width 1 height 4
radio input "true"
click at [536, 429] on button "Next" at bounding box center [549, 437] width 209 height 52
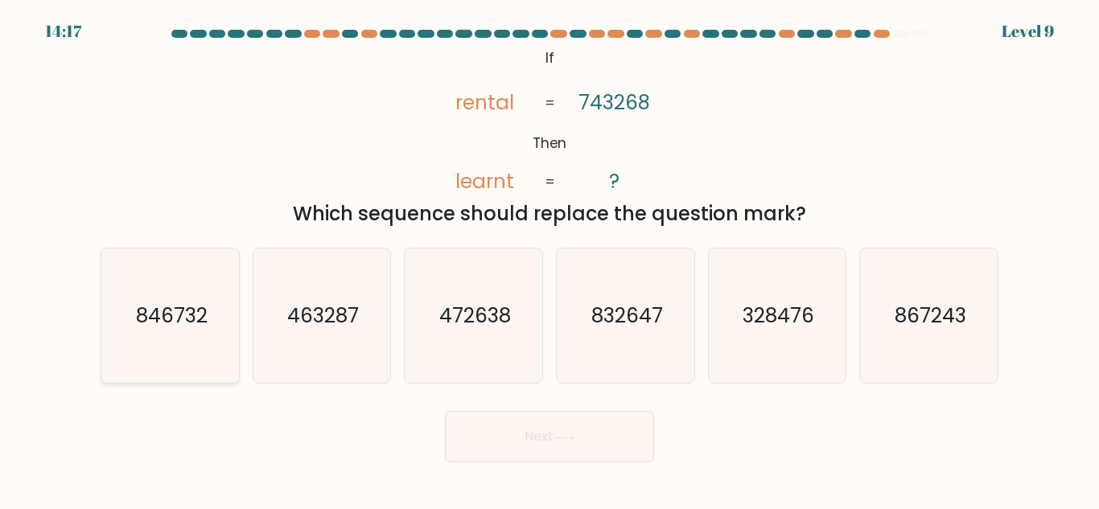
drag, startPoint x: 184, startPoint y: 338, endPoint x: 222, endPoint y: 345, distance: 38.5
click at [184, 340] on icon "846732" at bounding box center [170, 316] width 134 height 134
click at [550, 259] on input "a. 846732" at bounding box center [550, 257] width 1 height 4
radio input "true"
click at [486, 442] on button "Next" at bounding box center [549, 437] width 209 height 52
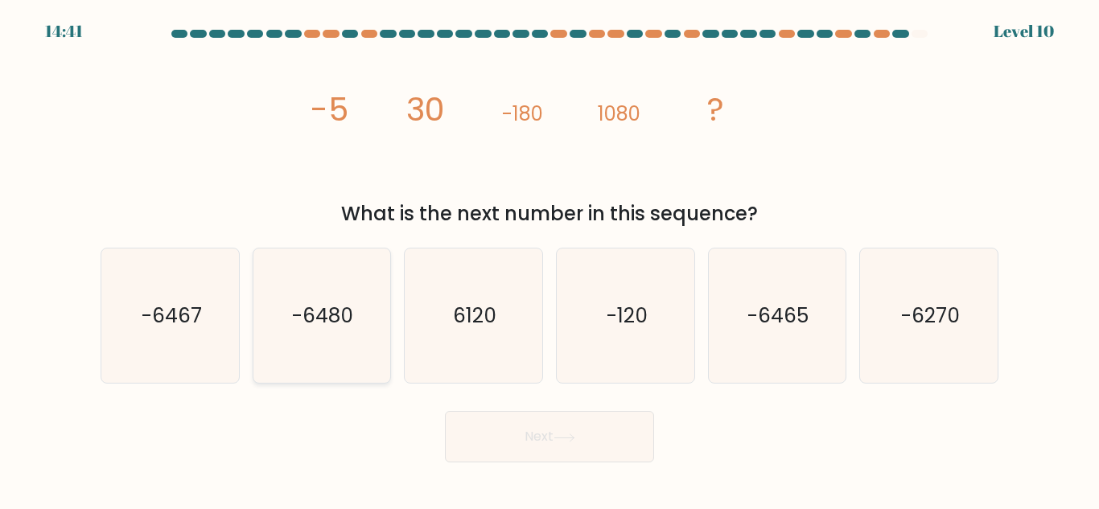
click at [330, 341] on icon "-6480" at bounding box center [321, 316] width 134 height 134
click at [550, 259] on input "b. -6480" at bounding box center [550, 257] width 1 height 4
radio input "true"
click at [559, 431] on button "Next" at bounding box center [549, 437] width 209 height 52
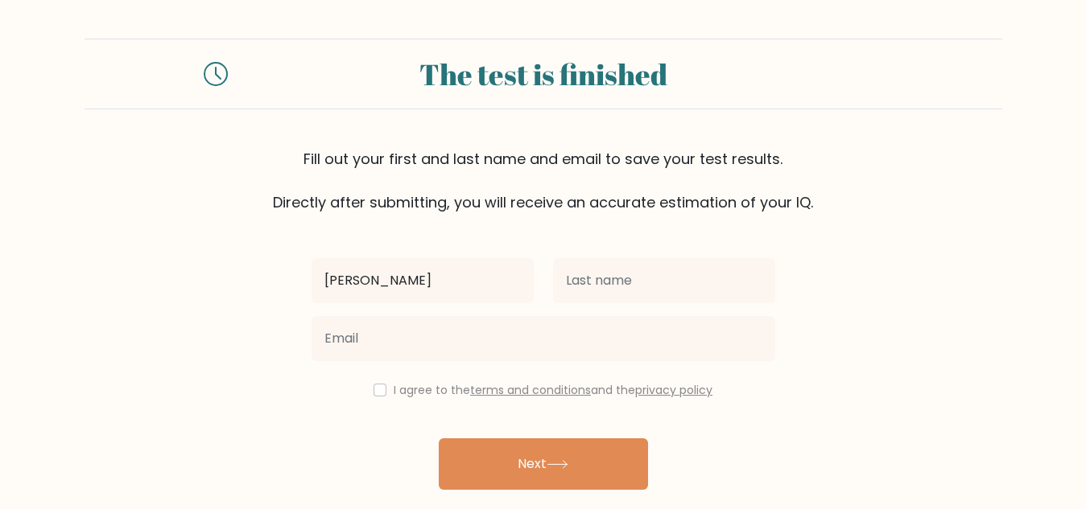
type input "[PERSON_NAME]"
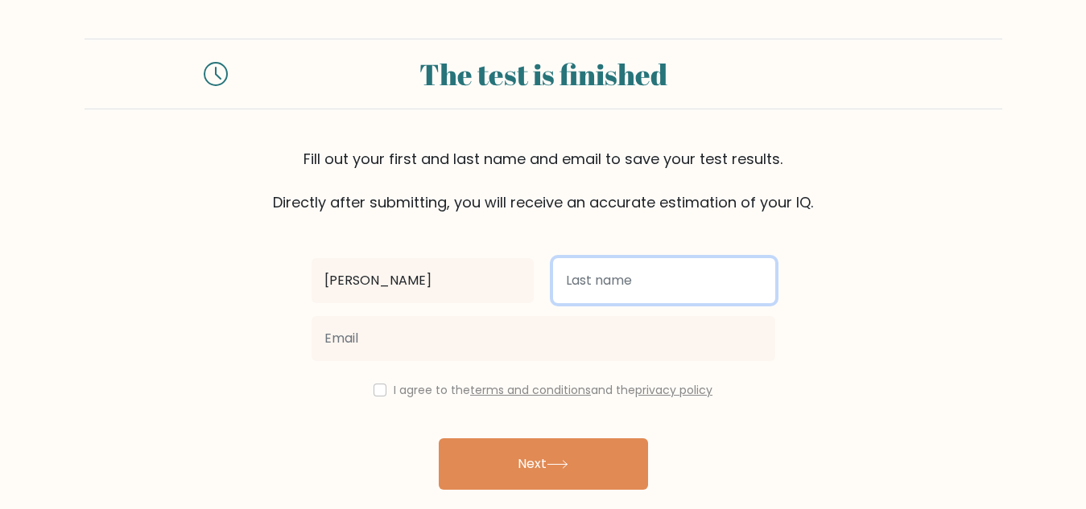
click at [603, 274] on input "text" at bounding box center [664, 280] width 222 height 45
type input "Ganapin"
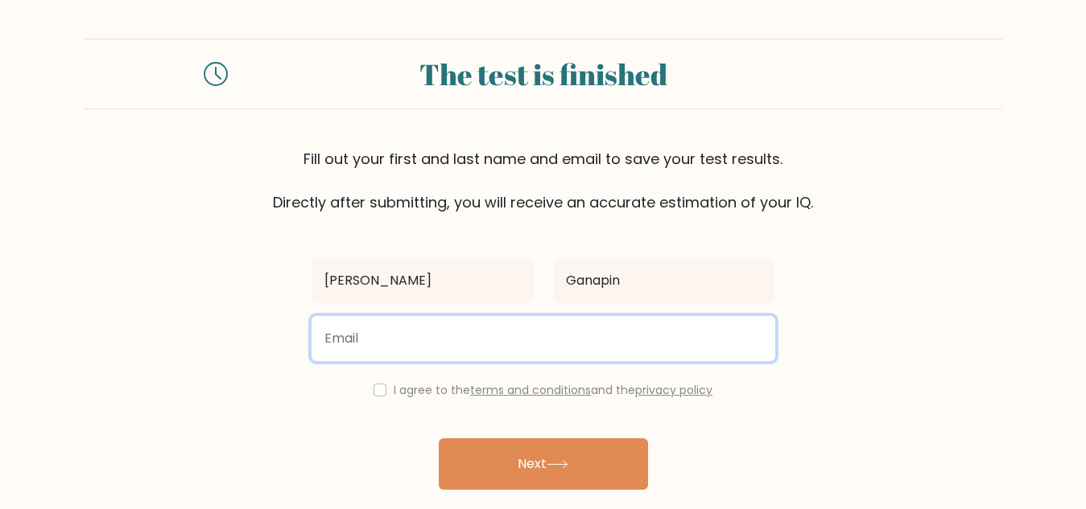
click at [383, 330] on input "email" at bounding box center [543, 338] width 464 height 45
type input "[EMAIL_ADDRESS][DOMAIN_NAME]"
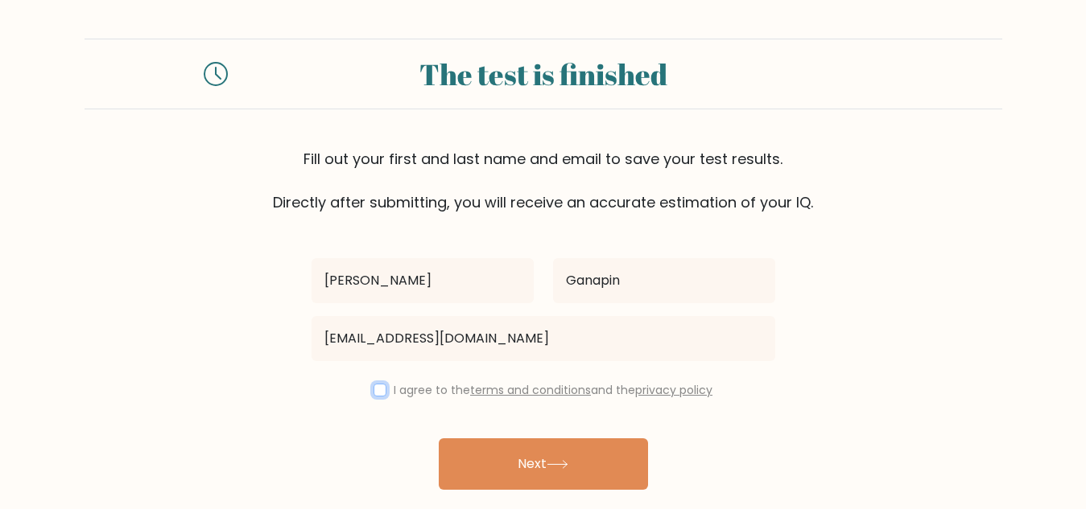
click at [381, 390] on input "checkbox" at bounding box center [379, 390] width 13 height 13
checkbox input "true"
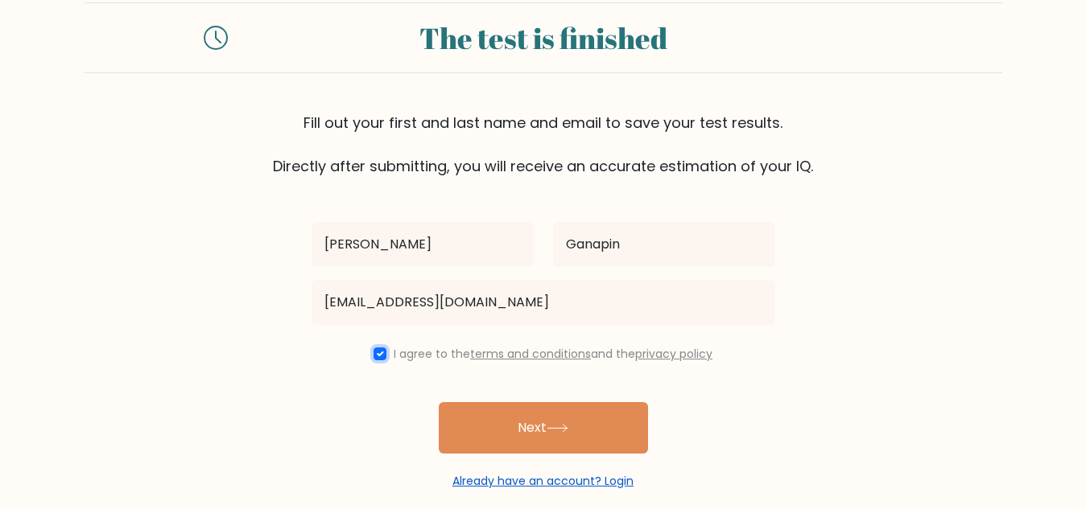
scroll to position [56, 0]
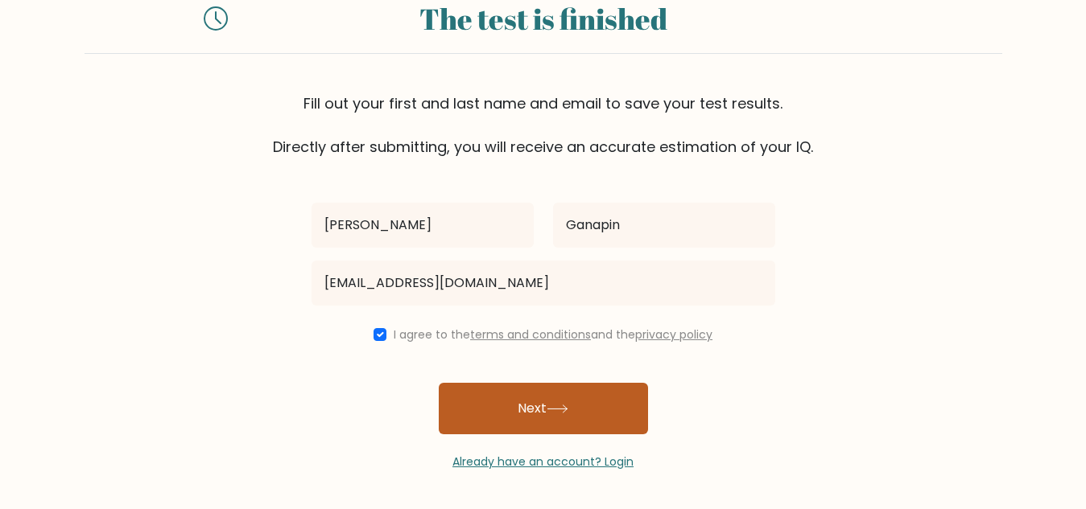
click at [544, 407] on button "Next" at bounding box center [543, 409] width 209 height 52
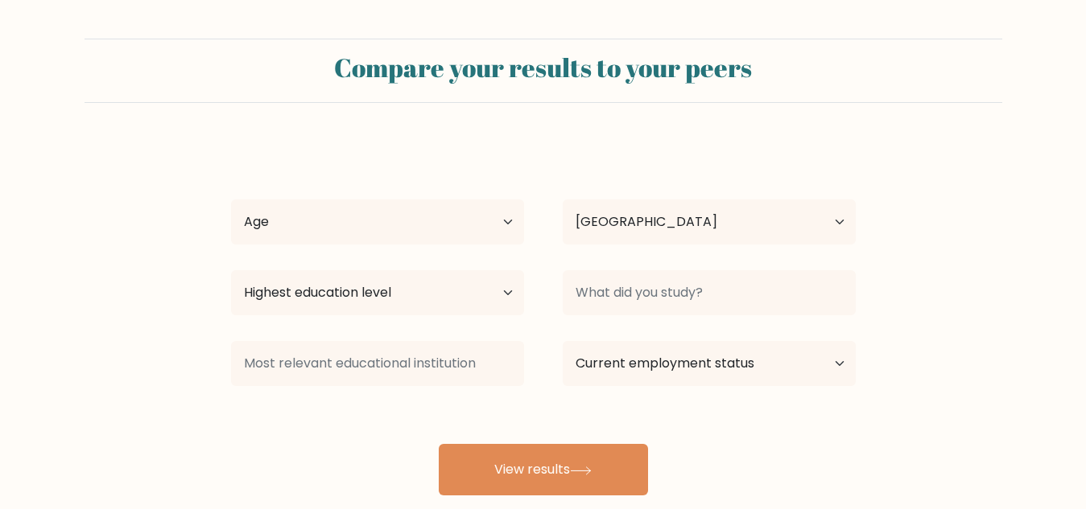
select select "PH"
select select "18_24"
click at [231, 200] on select "Age Under [DEMOGRAPHIC_DATA] [DEMOGRAPHIC_DATA] [DEMOGRAPHIC_DATA] [DEMOGRAPHIC…" at bounding box center [377, 222] width 293 height 45
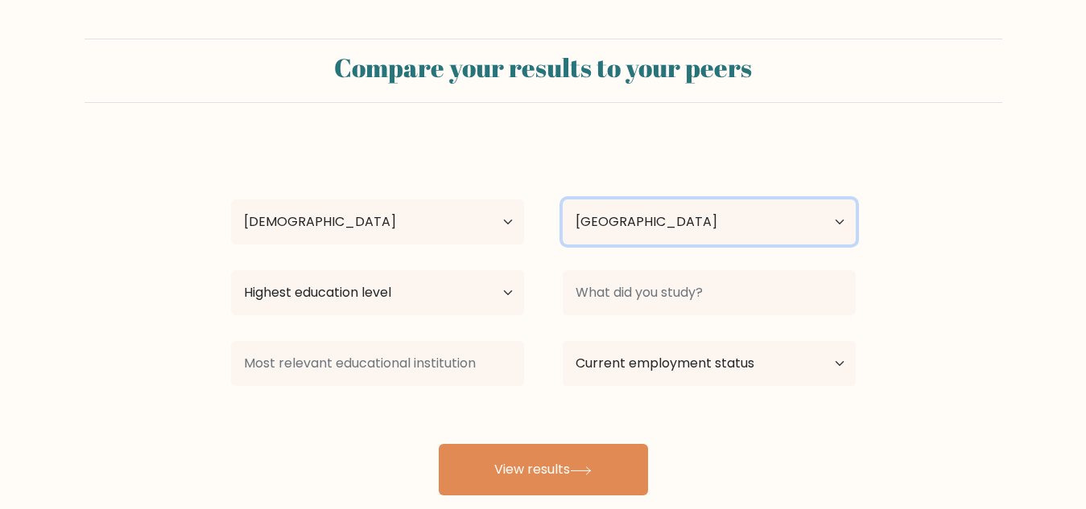
click at [637, 226] on select "Country [GEOGRAPHIC_DATA] [GEOGRAPHIC_DATA] [GEOGRAPHIC_DATA] [US_STATE] [GEOGR…" at bounding box center [709, 222] width 293 height 45
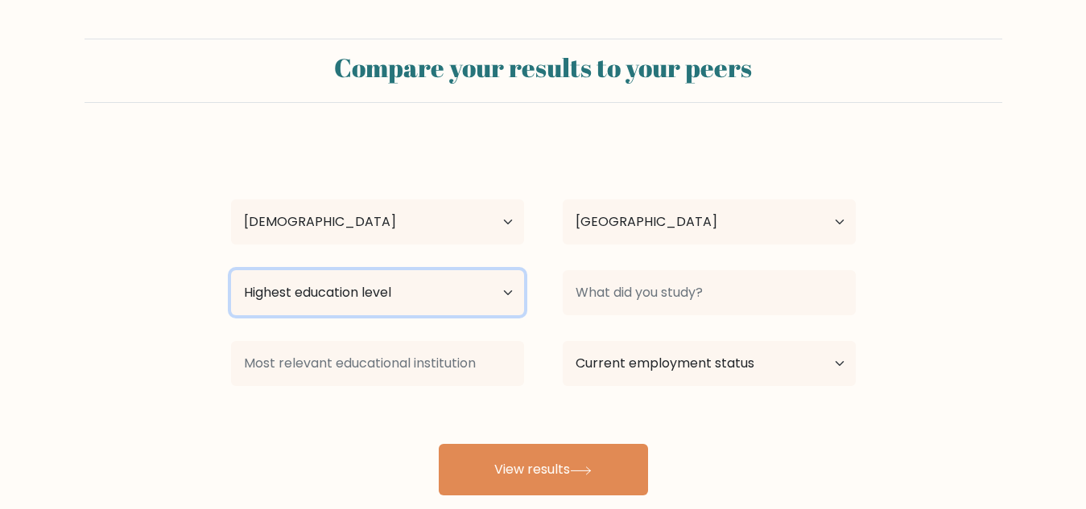
click at [431, 287] on select "Highest education level No schooling Primary Lower Secondary Upper Secondary Oc…" at bounding box center [377, 292] width 293 height 45
select select "bachelors_degree"
click at [231, 270] on select "Highest education level No schooling Primary Lower Secondary Upper Secondary Oc…" at bounding box center [377, 292] width 293 height 45
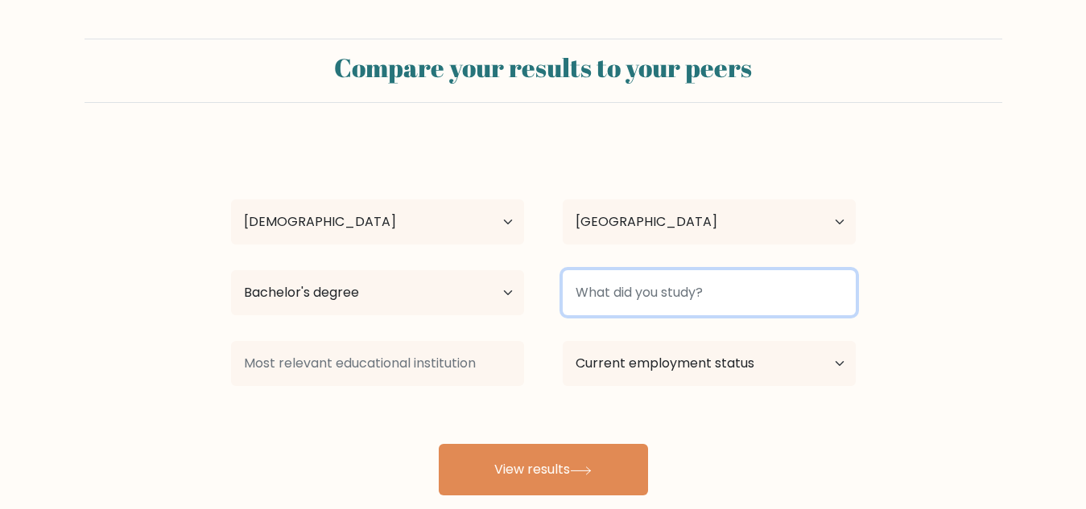
click at [623, 291] on input at bounding box center [709, 292] width 293 height 45
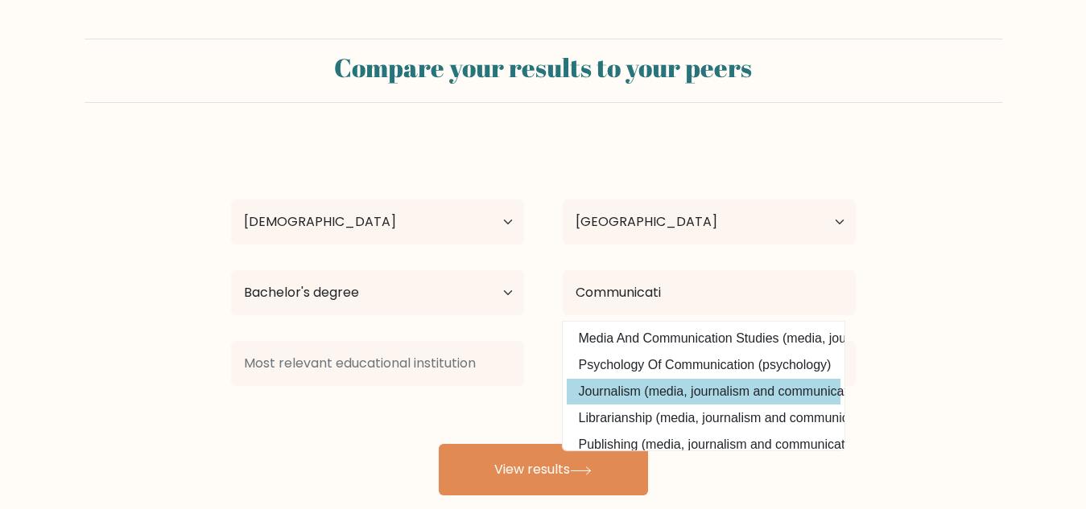
click at [637, 396] on option "Journalism (media, journalism and communications)" at bounding box center [704, 392] width 274 height 26
type input "Journalism"
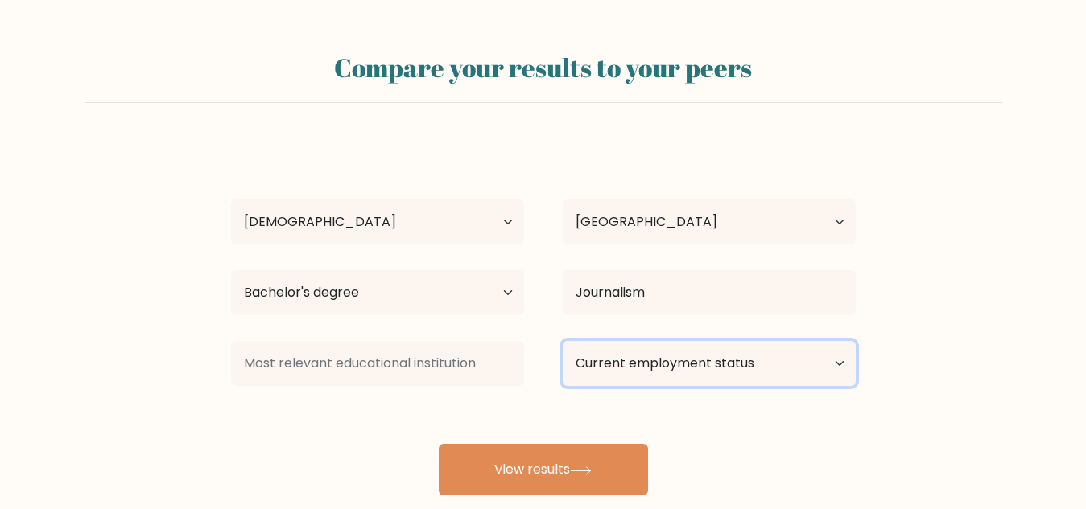
click at [641, 369] on select "Current employment status Employed Student Retired Other / prefer not to answer" at bounding box center [709, 363] width 293 height 45
select select "other"
click at [563, 341] on select "Current employment status Employed Student Retired Other / prefer not to answer" at bounding box center [709, 363] width 293 height 45
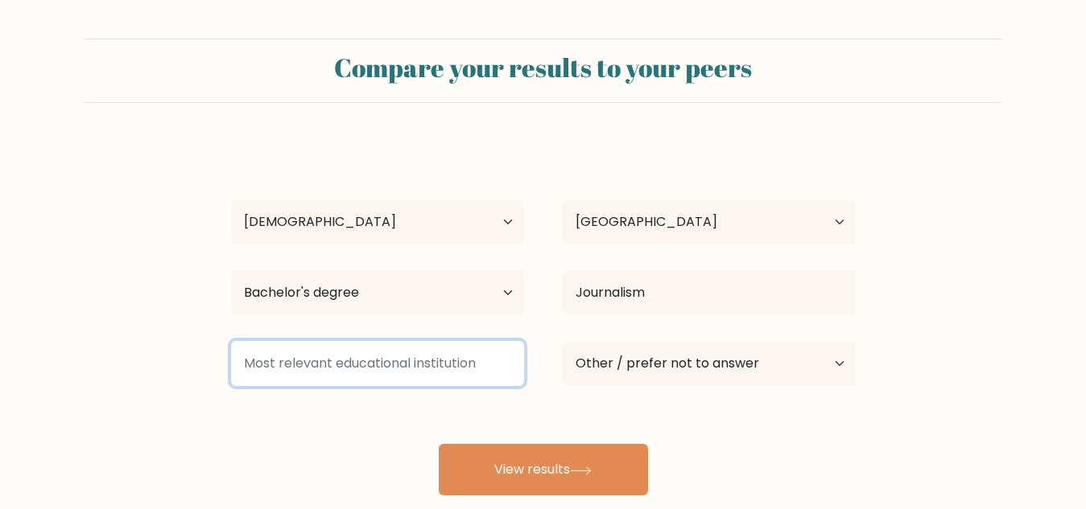
click at [431, 343] on input at bounding box center [377, 363] width 293 height 45
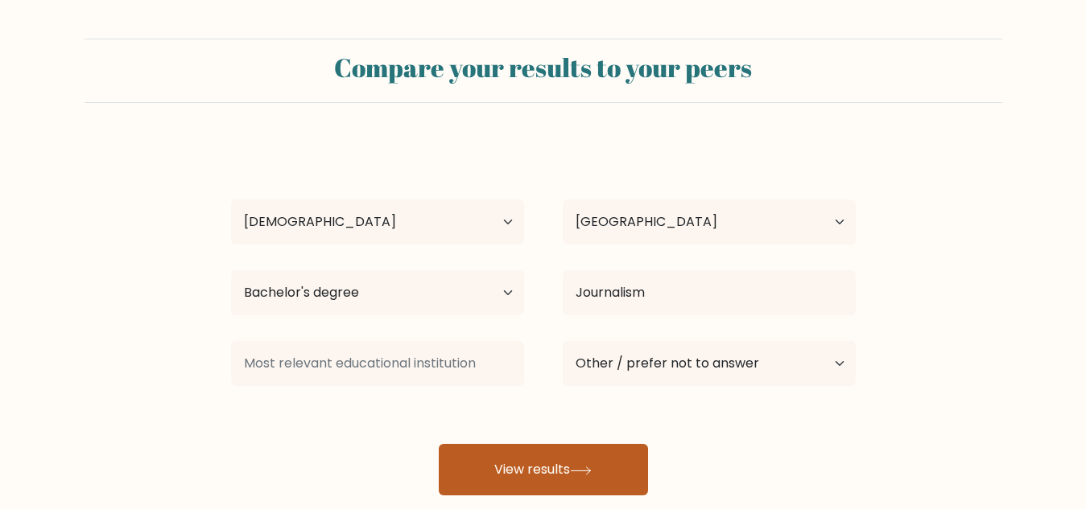
click at [537, 467] on button "View results" at bounding box center [543, 470] width 209 height 52
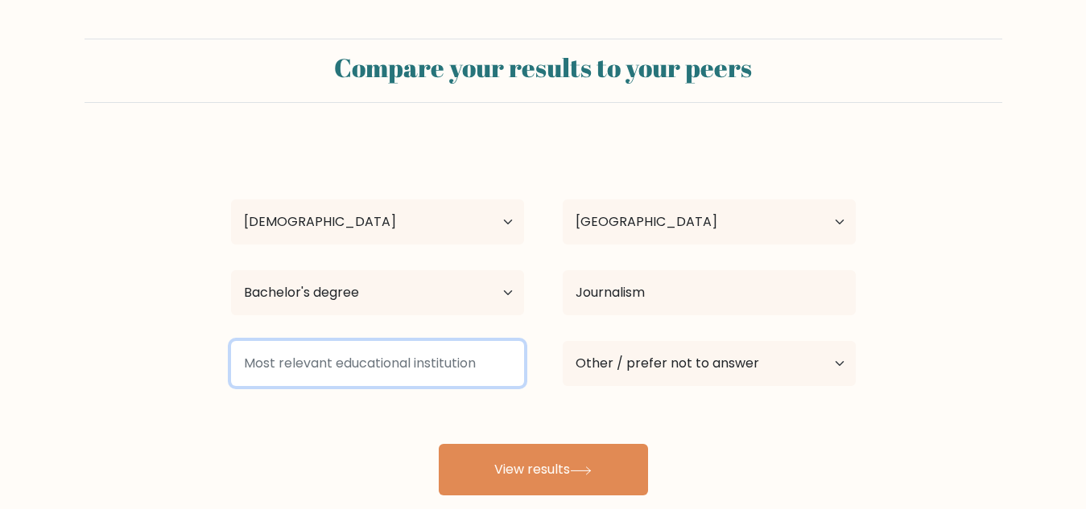
click at [377, 369] on input at bounding box center [377, 363] width 293 height 45
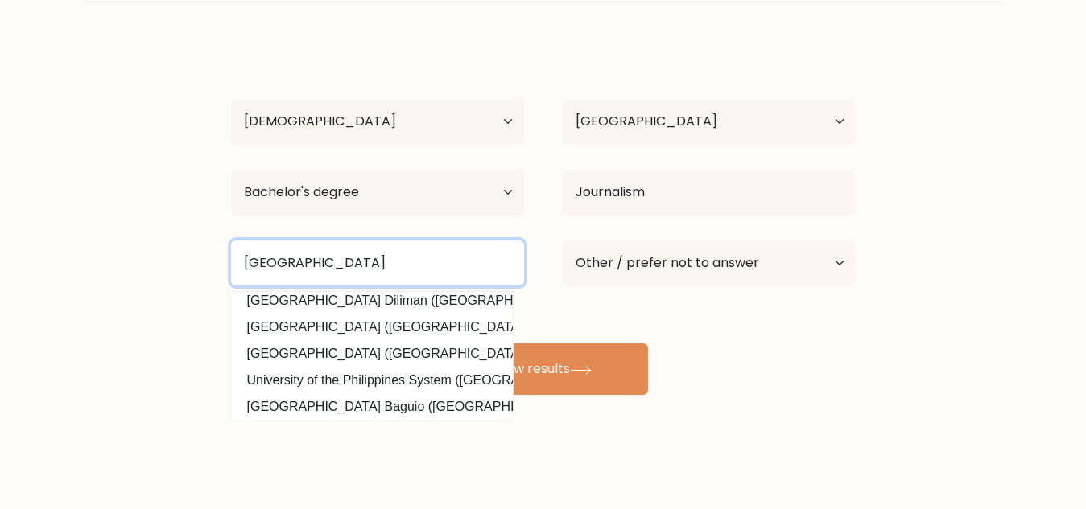
scroll to position [159, 0]
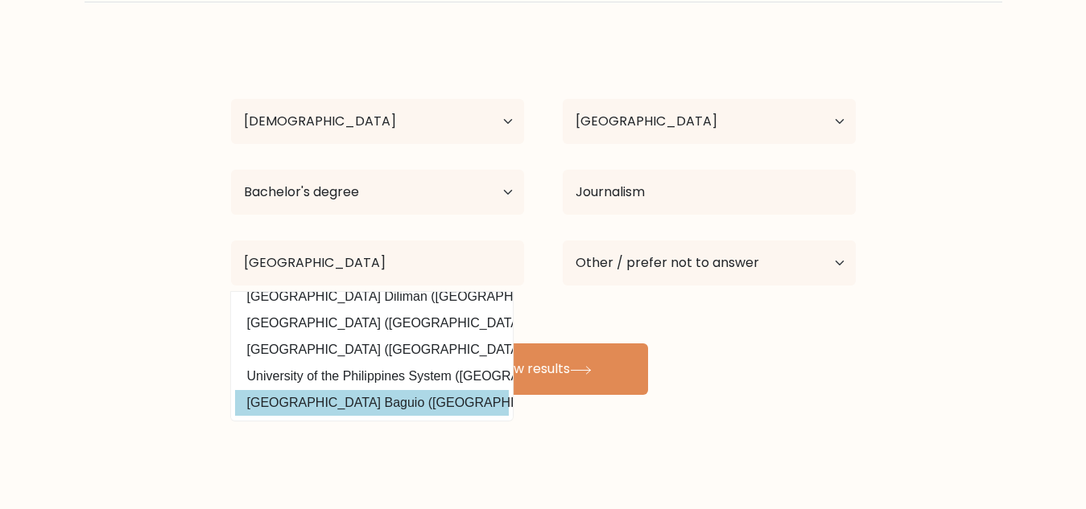
click at [460, 391] on option "[GEOGRAPHIC_DATA] Baguio ([GEOGRAPHIC_DATA])" at bounding box center [372, 403] width 274 height 26
type input "[GEOGRAPHIC_DATA] Baguio"
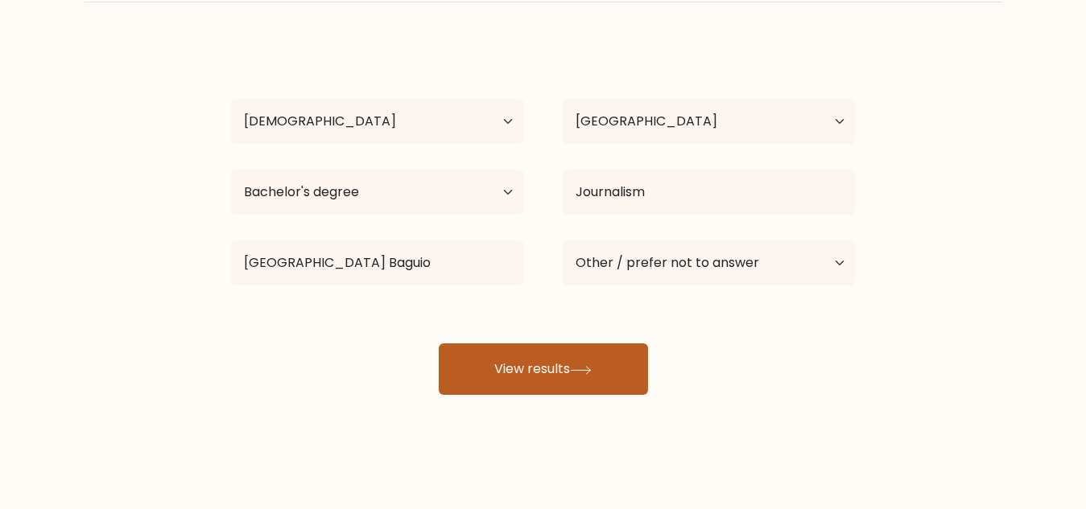
click at [560, 369] on button "View results" at bounding box center [543, 370] width 209 height 52
